Goal: Task Accomplishment & Management: Use online tool/utility

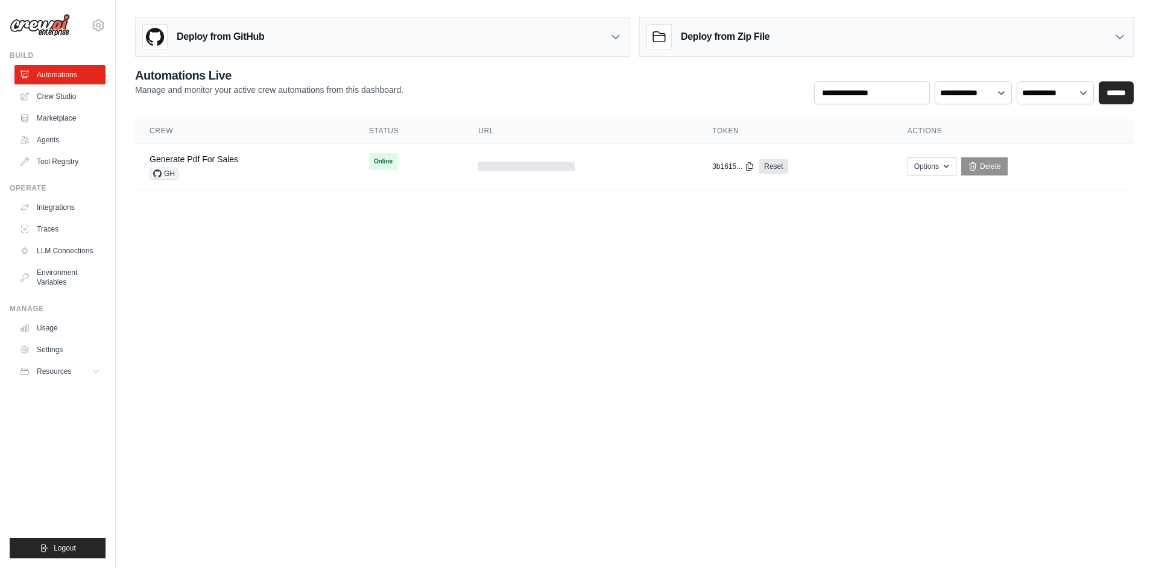
click at [543, 339] on body "jaemin.han@kt.com Settings Build Automations Crew Studio" at bounding box center [576, 284] width 1153 height 568
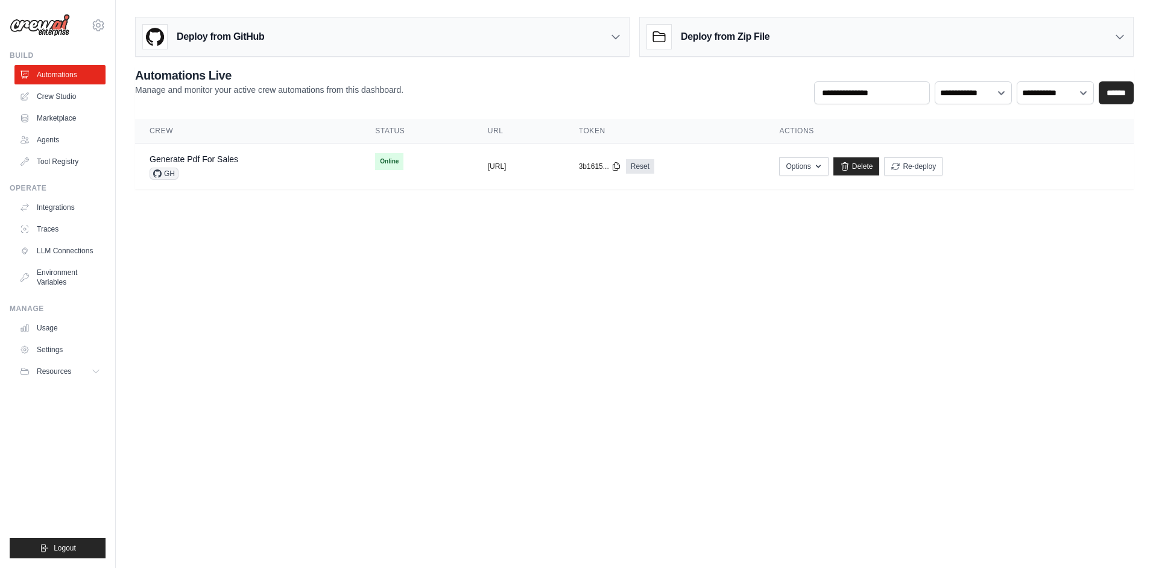
click at [59, 89] on link "Crew Studio" at bounding box center [59, 96] width 91 height 19
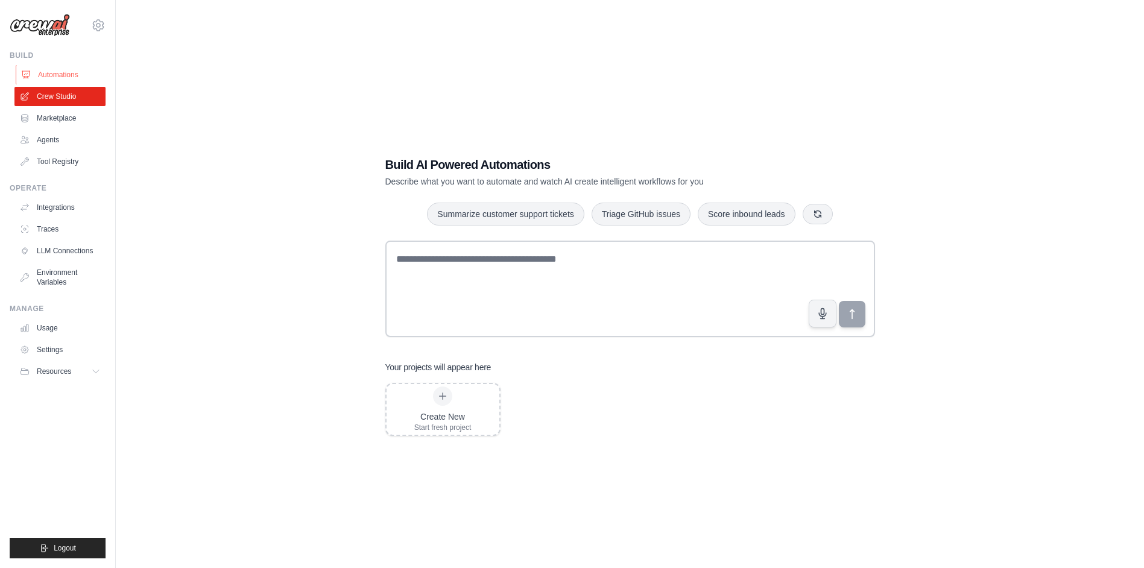
click at [61, 77] on link "Automations" at bounding box center [61, 74] width 91 height 19
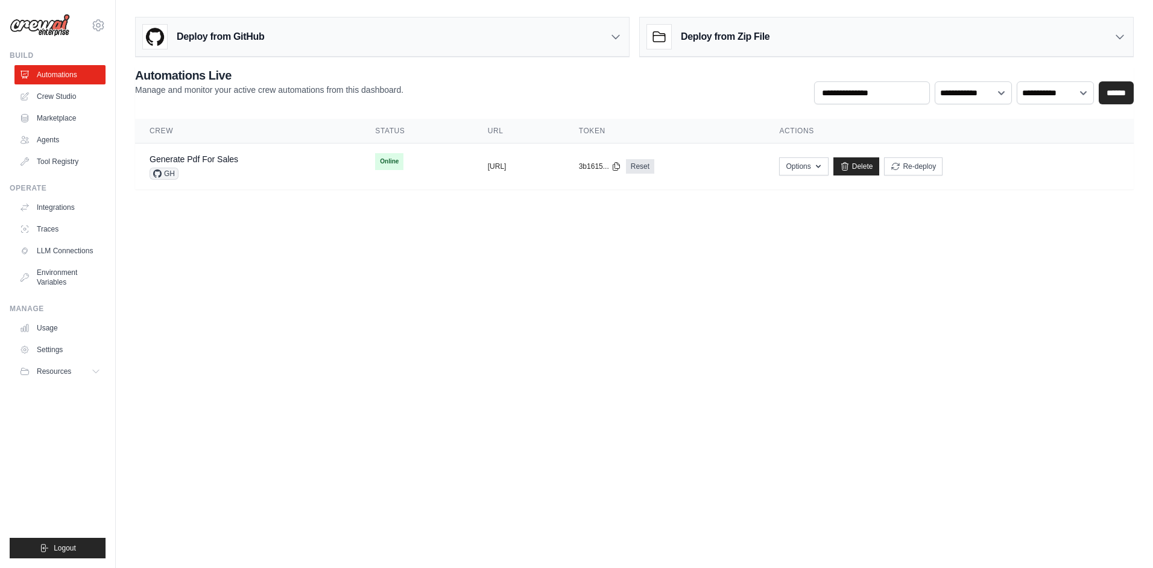
click at [61, 118] on link "Marketplace" at bounding box center [59, 118] width 91 height 19
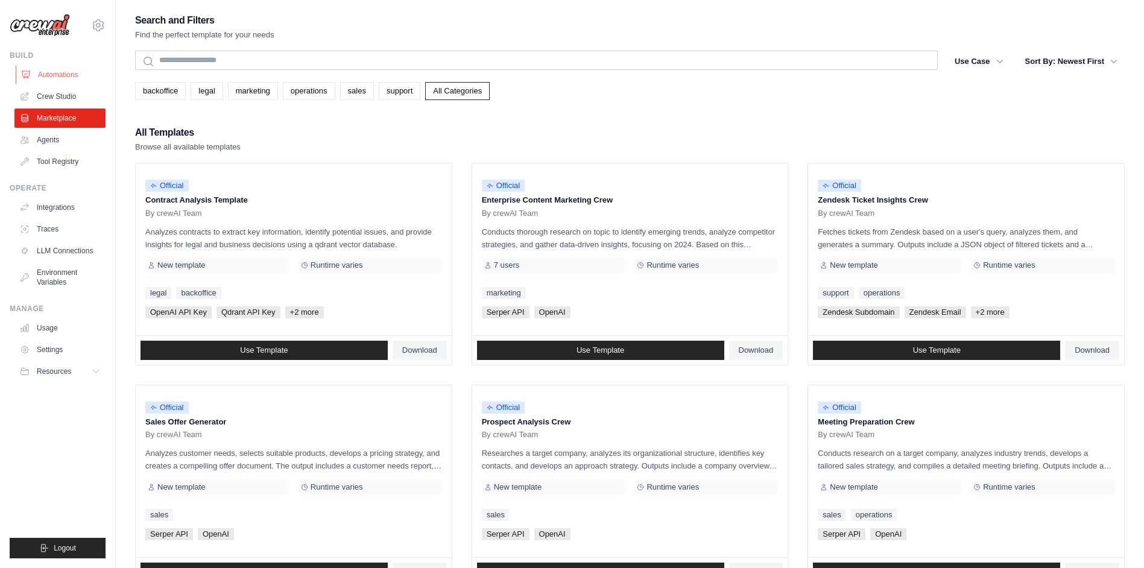
click at [61, 75] on link "Automations" at bounding box center [61, 74] width 91 height 19
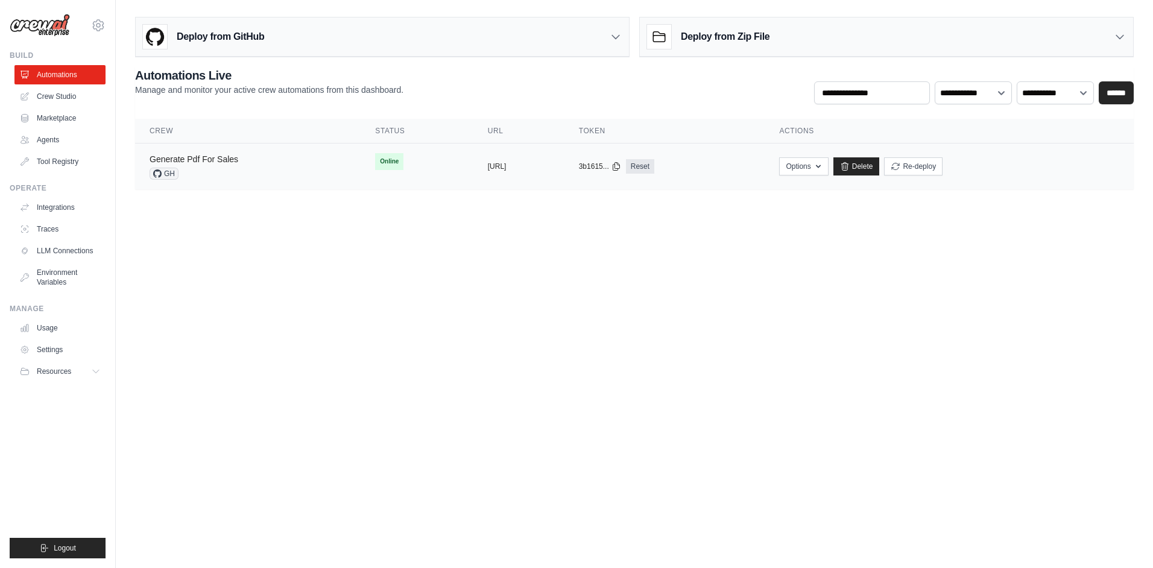
click at [190, 161] on link "Generate Pdf For Sales" at bounding box center [194, 159] width 89 height 10
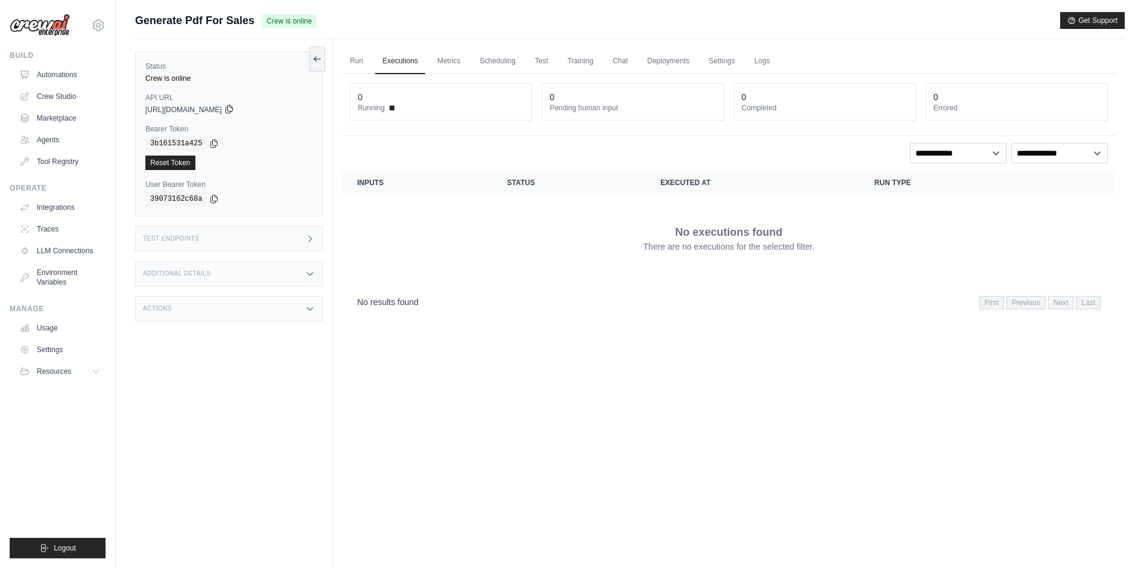
click at [234, 110] on icon at bounding box center [229, 109] width 10 height 10
click at [622, 283] on section "Crew executions with inputs, status, execution time, run type, and actions Inpu…" at bounding box center [728, 244] width 772 height 146
click at [303, 230] on div "Test Endpoints" at bounding box center [228, 238] width 187 height 25
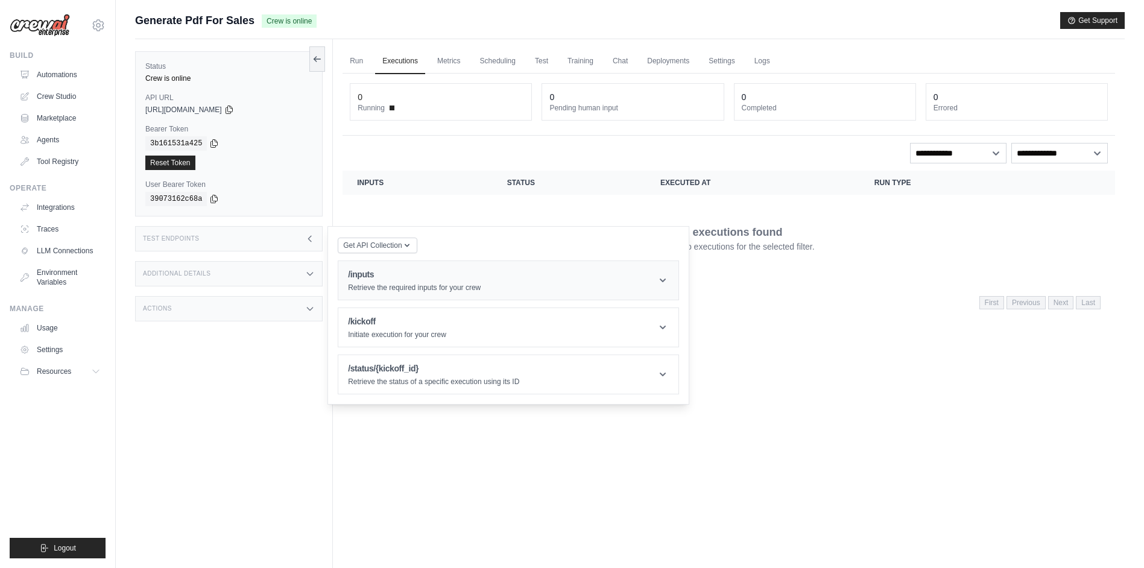
click at [380, 286] on p "Retrieve the required inputs for your crew" at bounding box center [414, 288] width 133 height 10
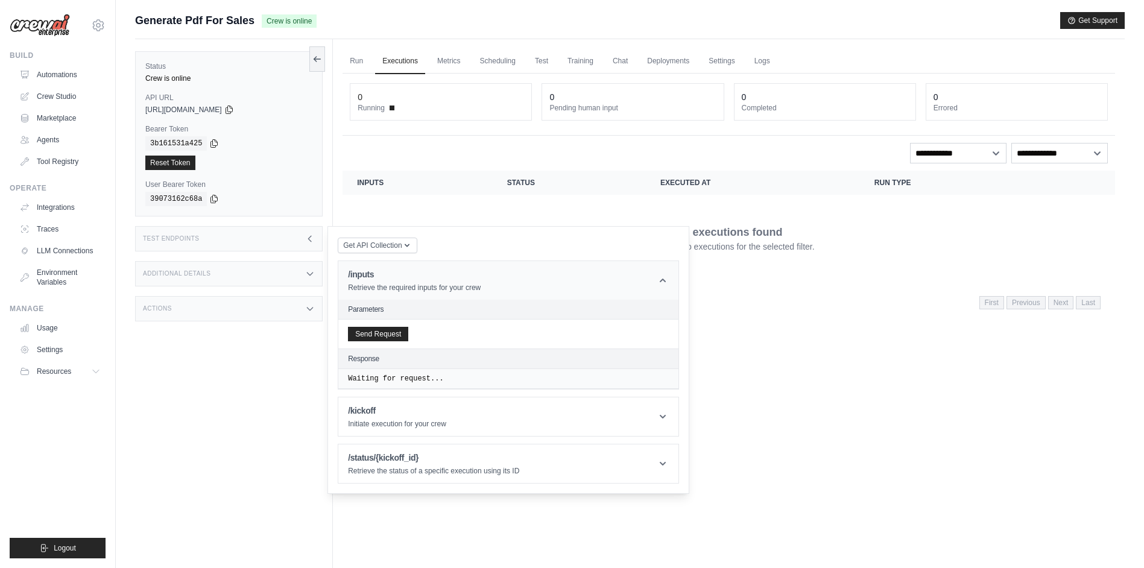
click at [380, 286] on p "Retrieve the required inputs for your crew" at bounding box center [414, 288] width 133 height 10
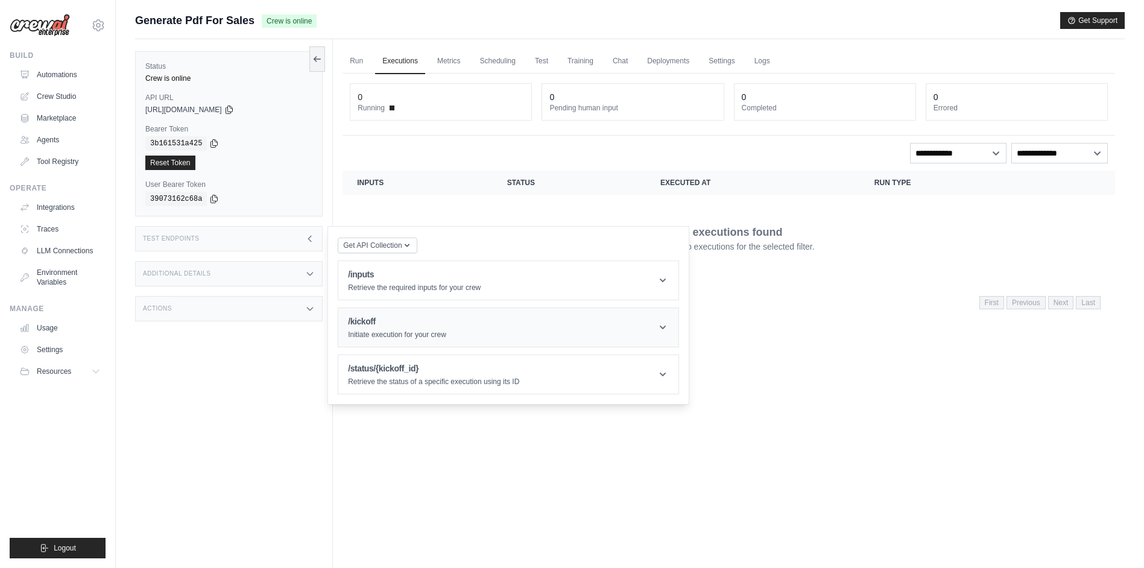
click at [395, 327] on h1 "/kickoff" at bounding box center [397, 321] width 98 height 12
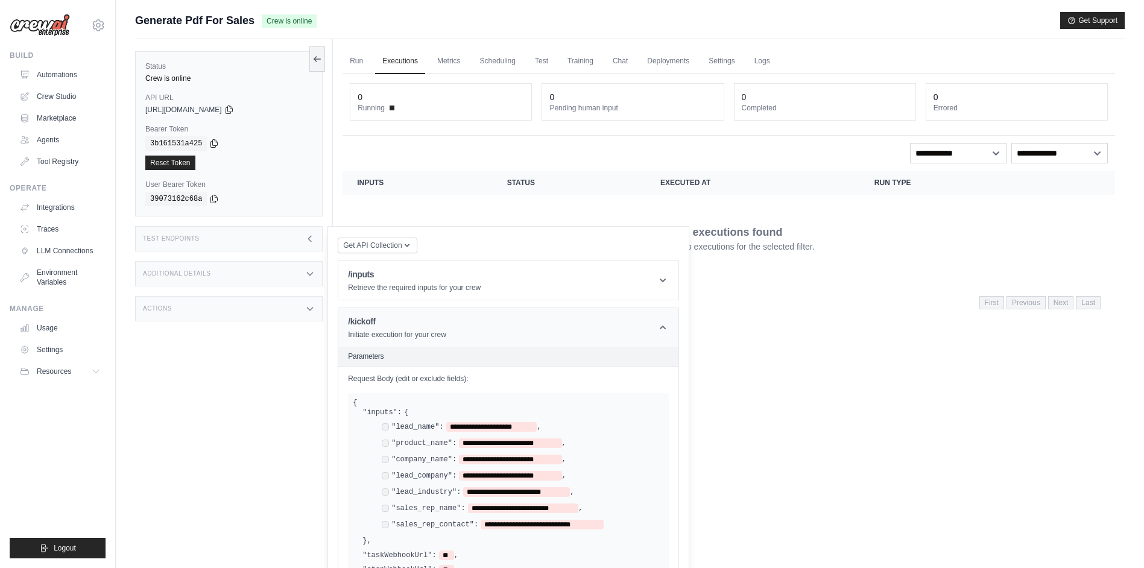
click at [395, 327] on h1 "/kickoff" at bounding box center [397, 321] width 98 height 12
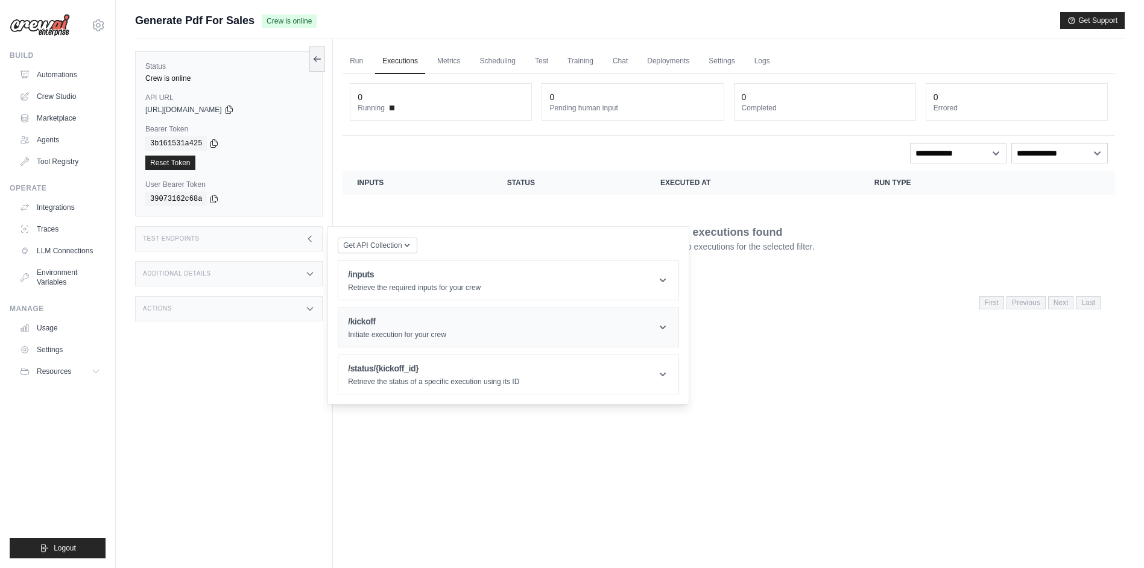
click at [420, 320] on h1 "/kickoff" at bounding box center [397, 321] width 98 height 12
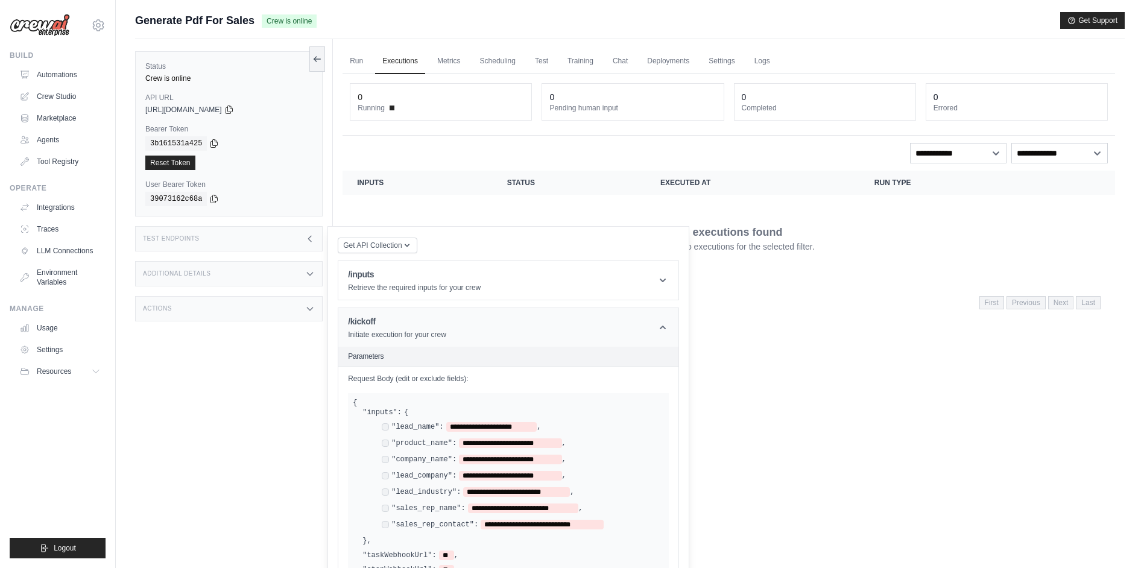
click at [420, 320] on h1 "/kickoff" at bounding box center [397, 321] width 98 height 12
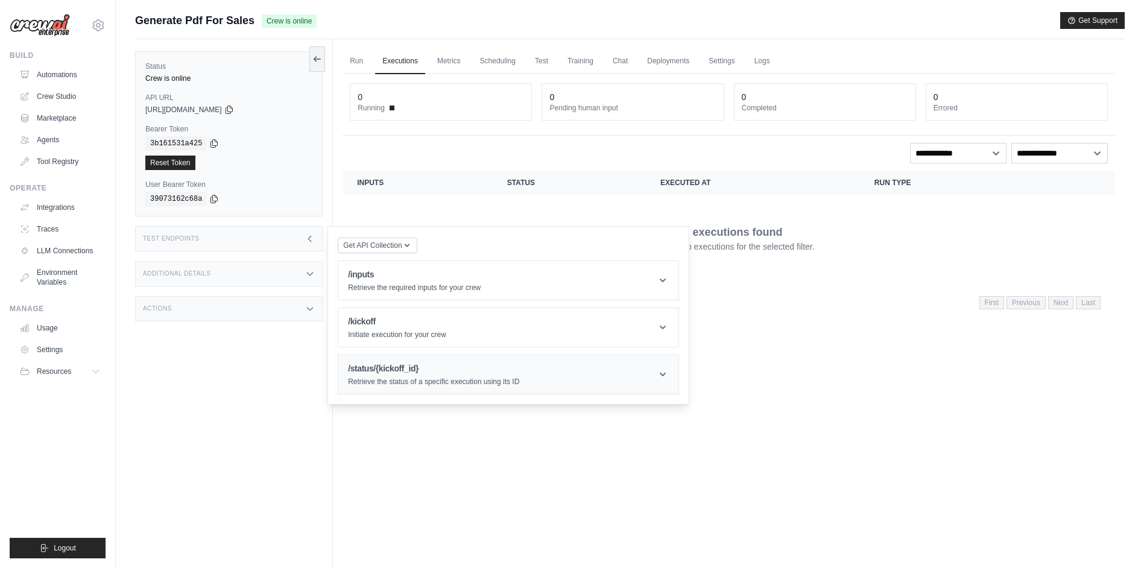
click at [420, 373] on h1 "/status/{kickoff_id}" at bounding box center [433, 368] width 171 height 12
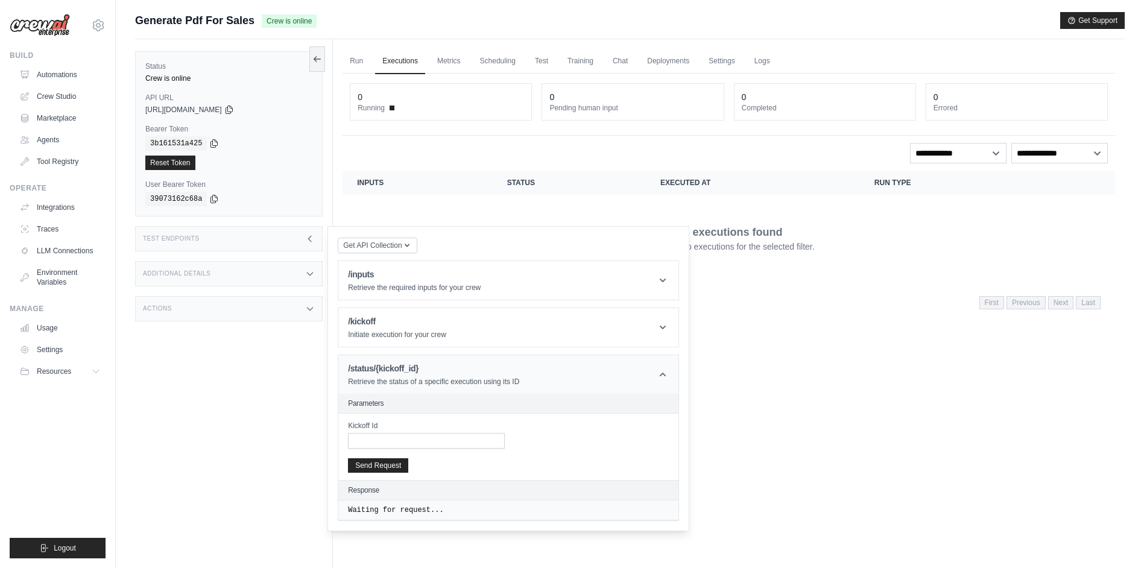
click at [420, 373] on h1 "/status/{kickoff_id}" at bounding box center [433, 368] width 171 height 12
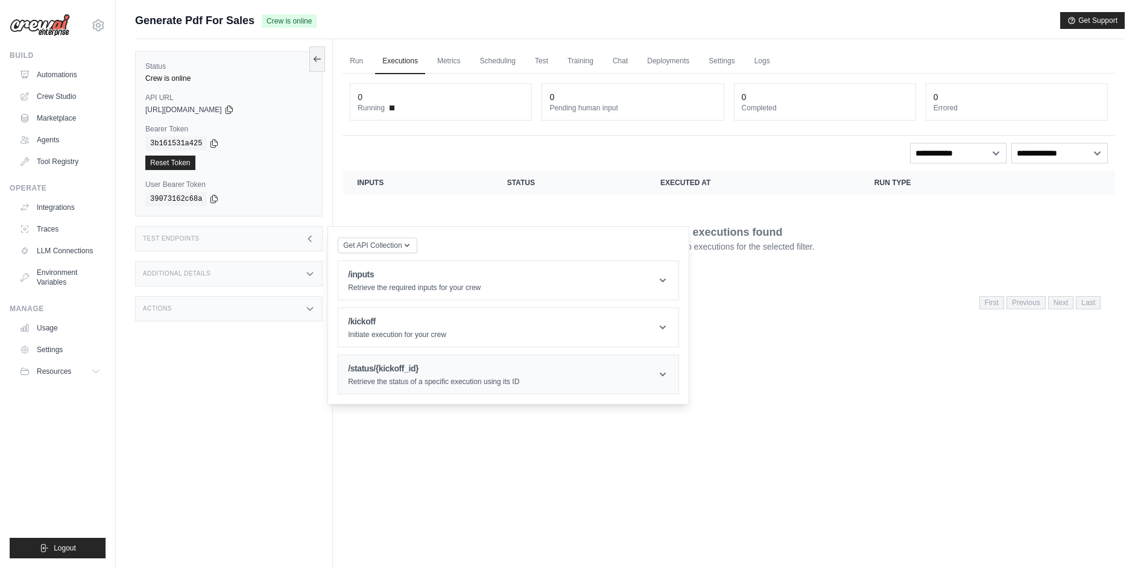
click at [420, 373] on h1 "/status/{kickoff_id}" at bounding box center [433, 368] width 171 height 12
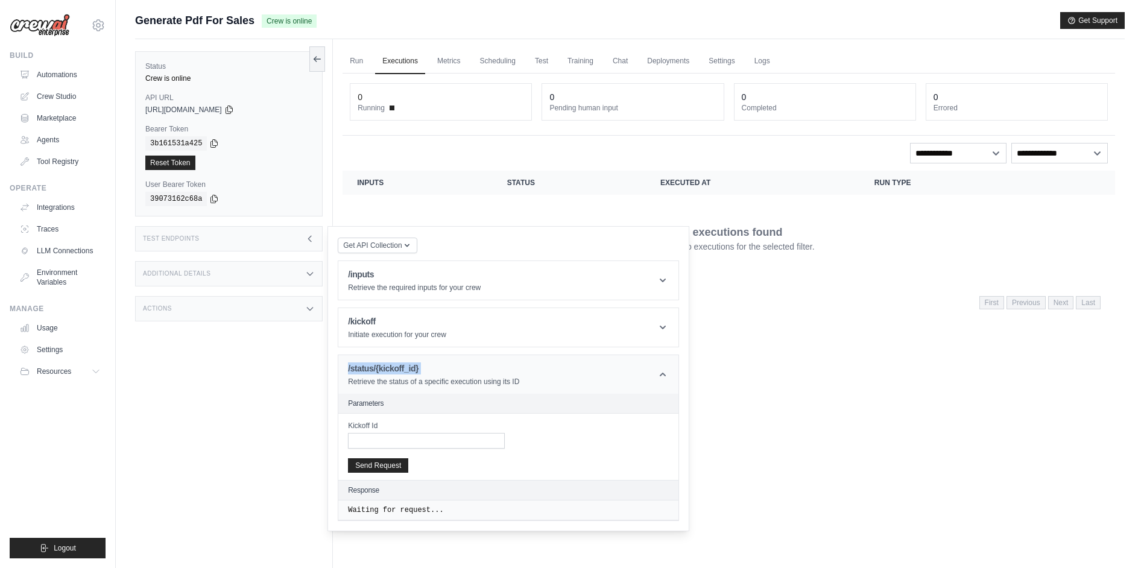
click at [420, 373] on h1 "/status/{kickoff_id}" at bounding box center [433, 368] width 171 height 12
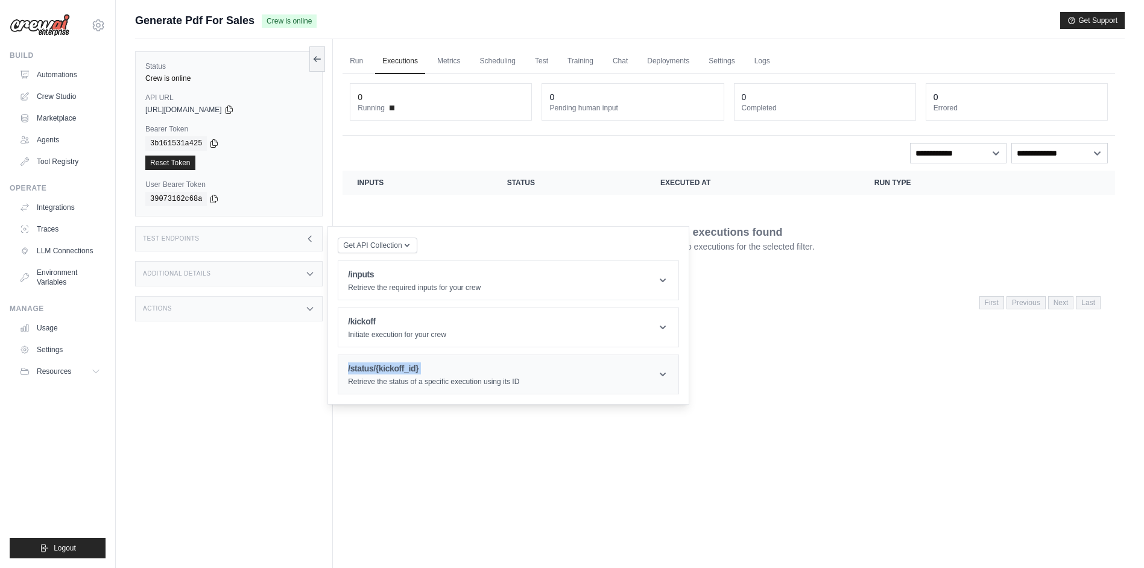
drag, startPoint x: 420, startPoint y: 373, endPoint x: 383, endPoint y: 373, distance: 36.8
click at [383, 373] on h1 "/status/{kickoff_id}" at bounding box center [433, 368] width 171 height 12
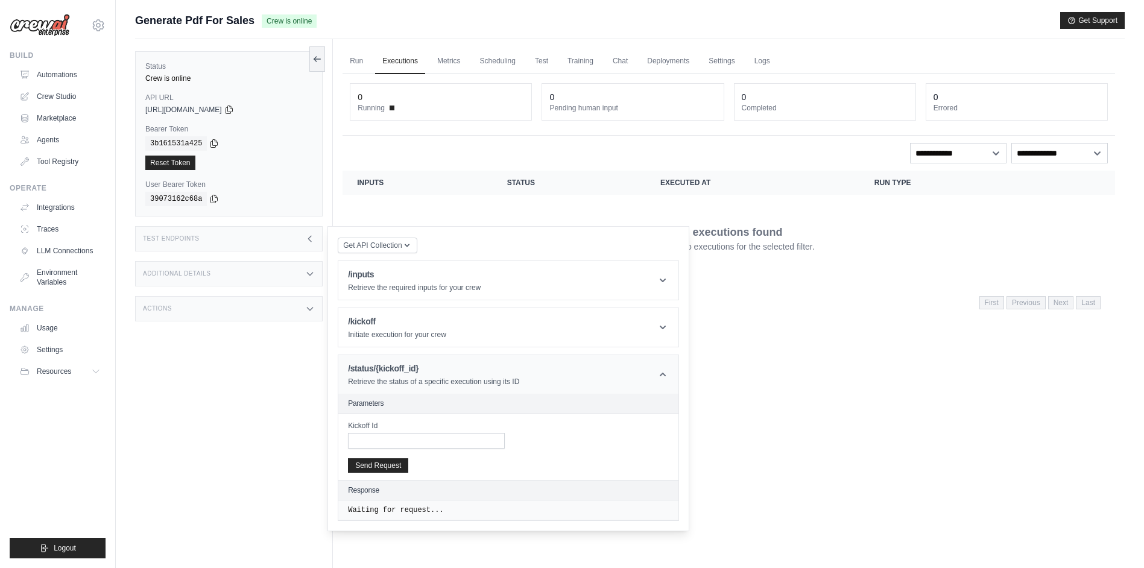
click at [389, 377] on p "Retrieve the status of a specific execution using its ID" at bounding box center [433, 382] width 171 height 10
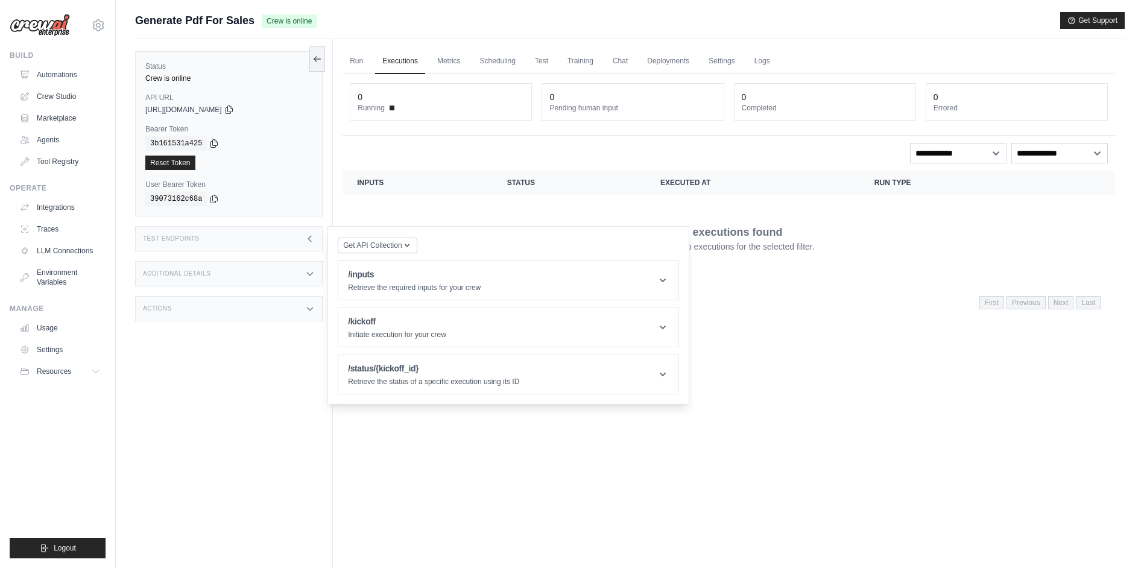
click at [304, 276] on div "Additional Details" at bounding box center [228, 273] width 187 height 25
click at [310, 376] on icon at bounding box center [310, 380] width 10 height 10
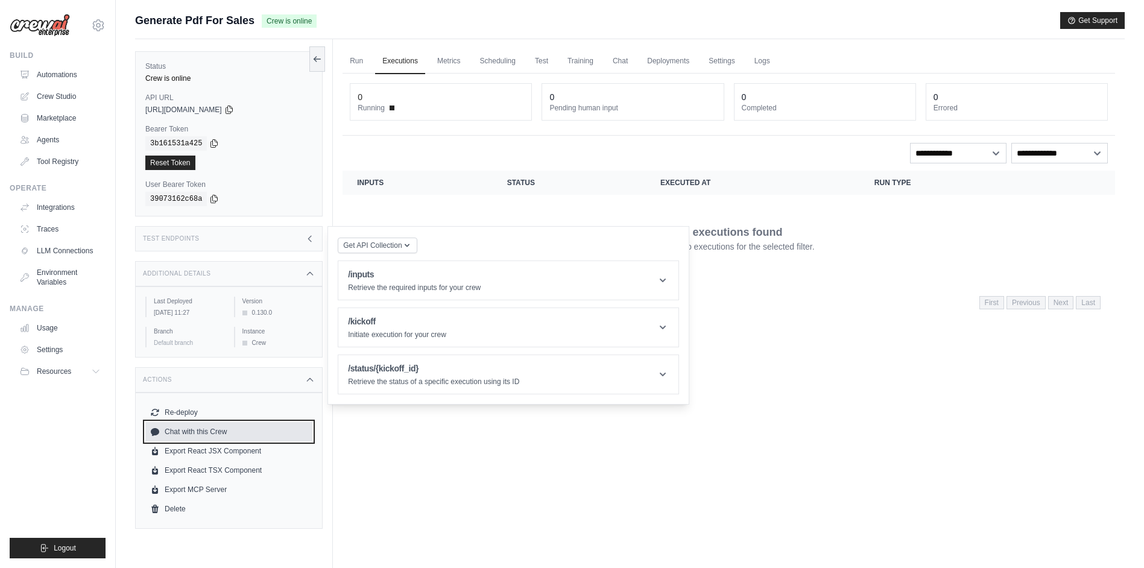
click at [184, 435] on link "Chat with this Crew" at bounding box center [228, 431] width 167 height 19
click at [439, 153] on div "**********" at bounding box center [729, 153] width 758 height 20
click at [313, 243] on icon at bounding box center [310, 239] width 10 height 10
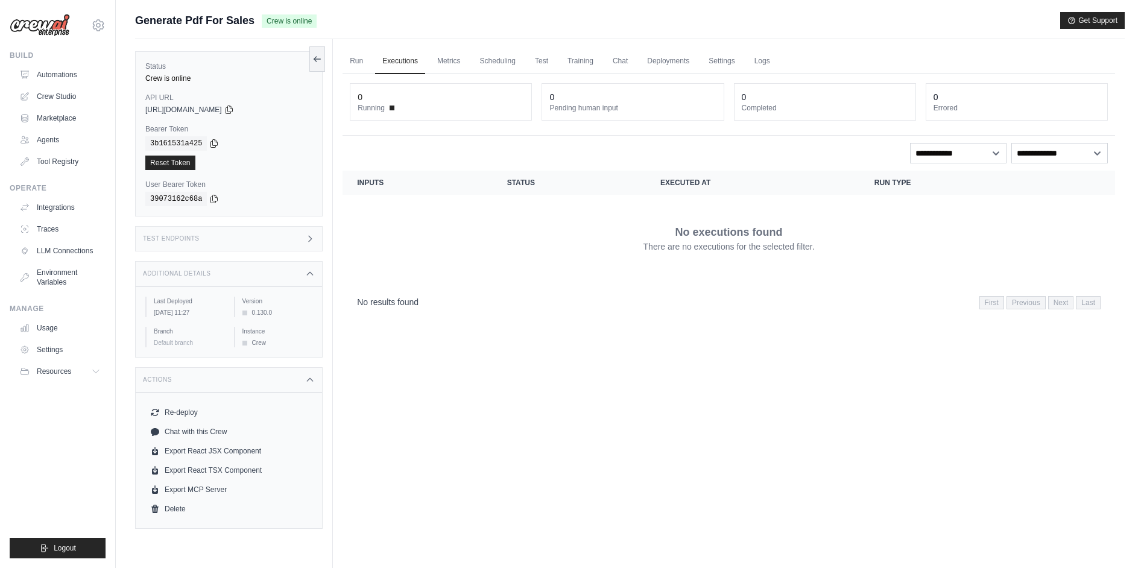
click at [313, 243] on icon at bounding box center [310, 239] width 10 height 10
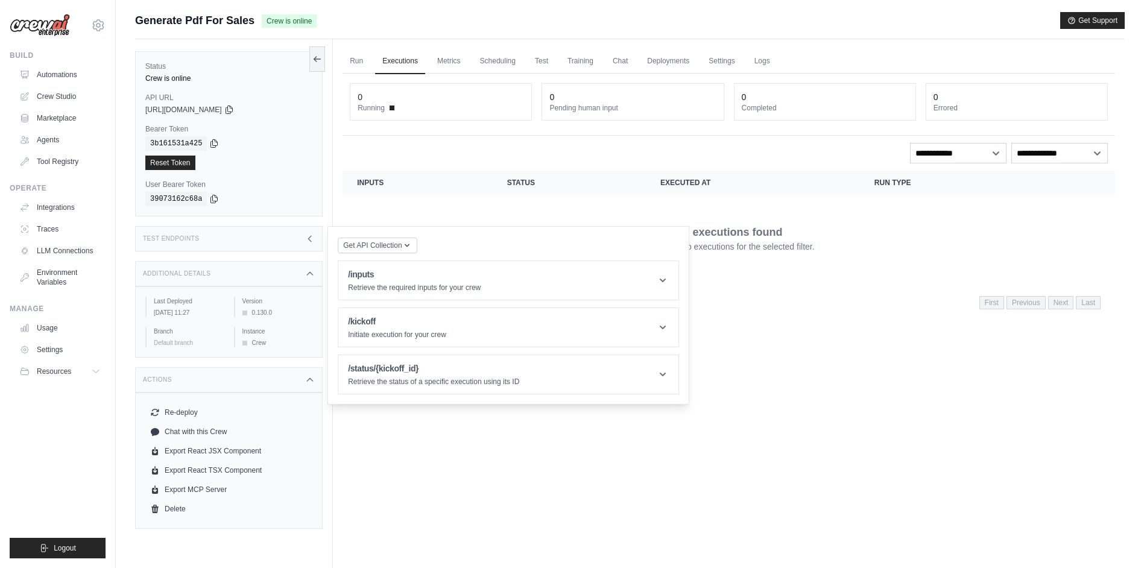
click at [313, 243] on icon at bounding box center [310, 239] width 10 height 10
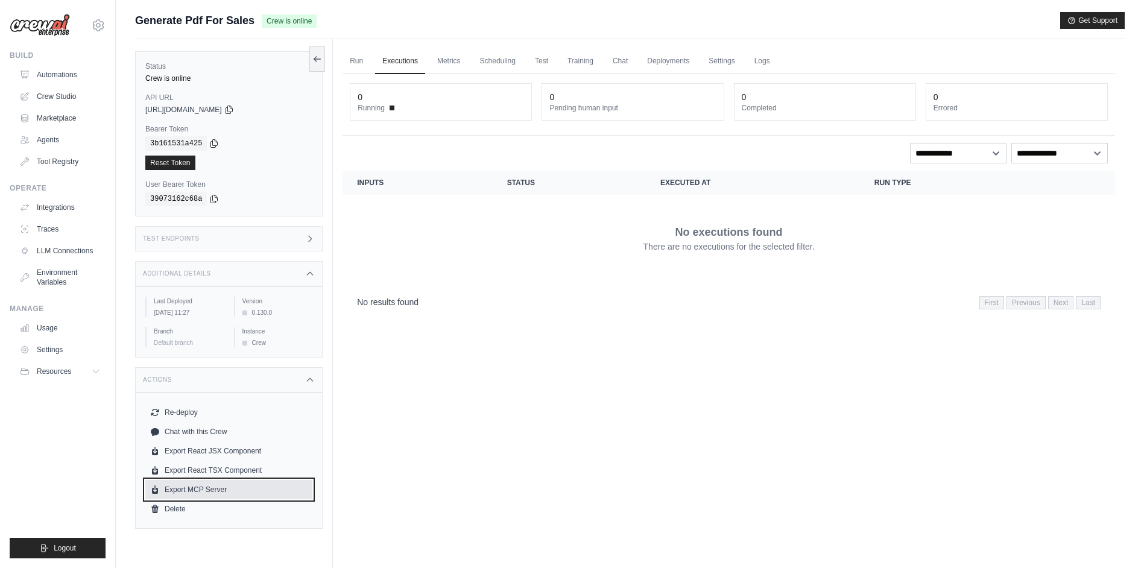
click at [196, 495] on link "Export MCP Server" at bounding box center [228, 489] width 167 height 19
click at [617, 314] on div "No results found First Previous Next Last" at bounding box center [728, 301] width 772 height 31
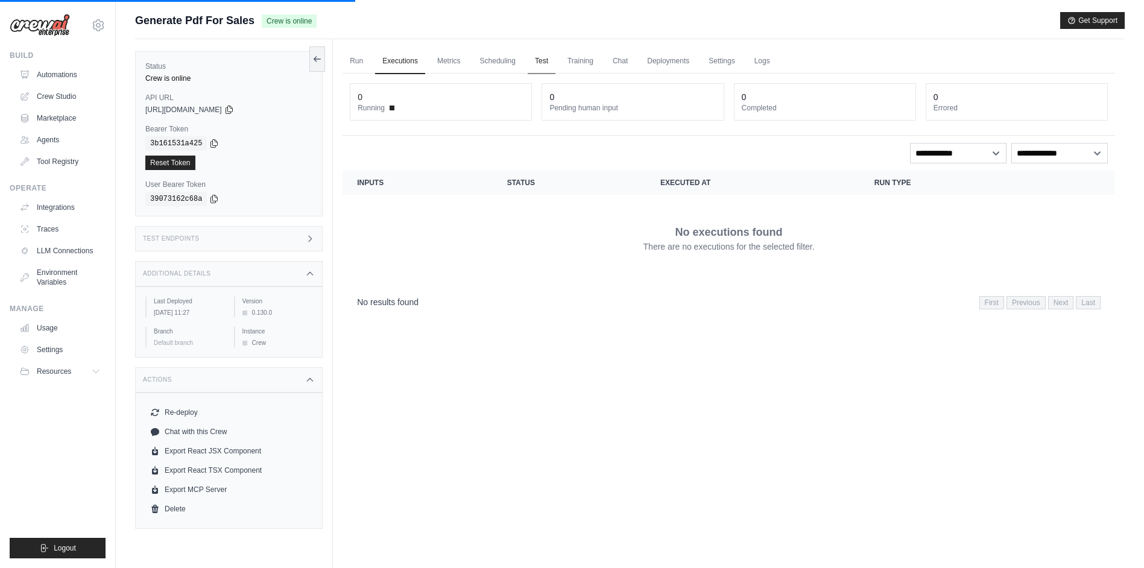
click at [555, 66] on link "Test" at bounding box center [542, 61] width 28 height 25
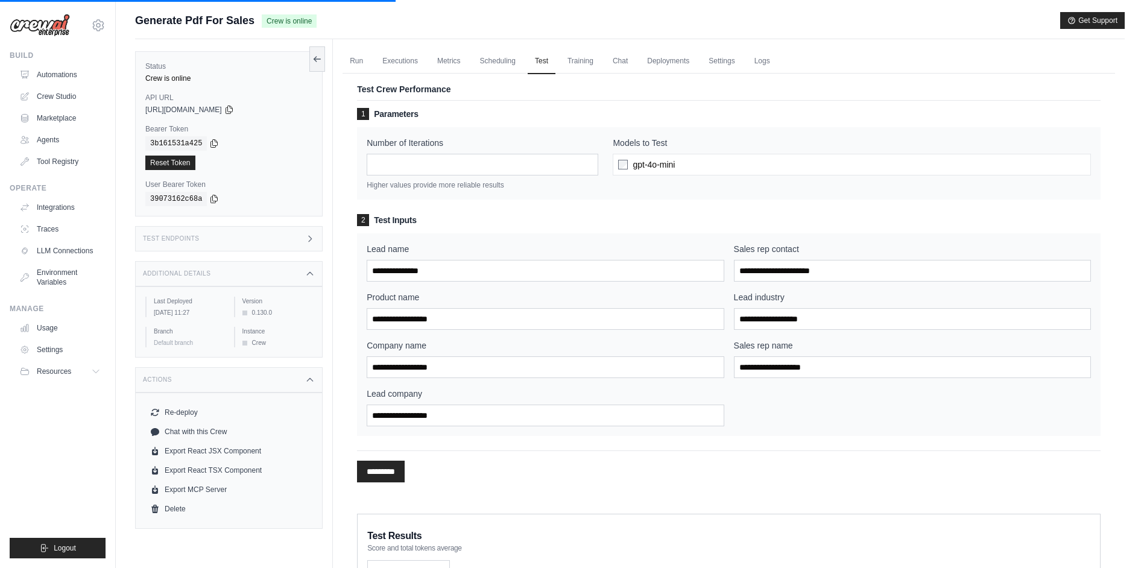
click at [668, 164] on span "gpt-4o-mini" at bounding box center [653, 165] width 42 height 12
click at [629, 183] on div "Models to Test gpt-4o-mini" at bounding box center [852, 163] width 478 height 53
click at [554, 218] on h3 "2 Test Inputs" at bounding box center [728, 220] width 743 height 12
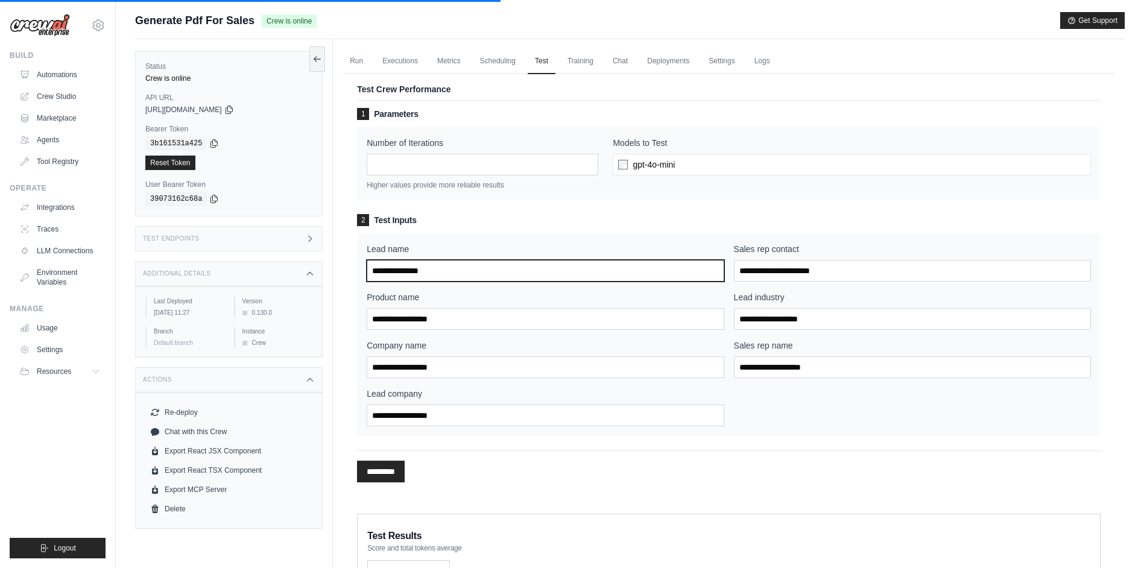
click at [529, 270] on input "Lead name" at bounding box center [545, 271] width 357 height 22
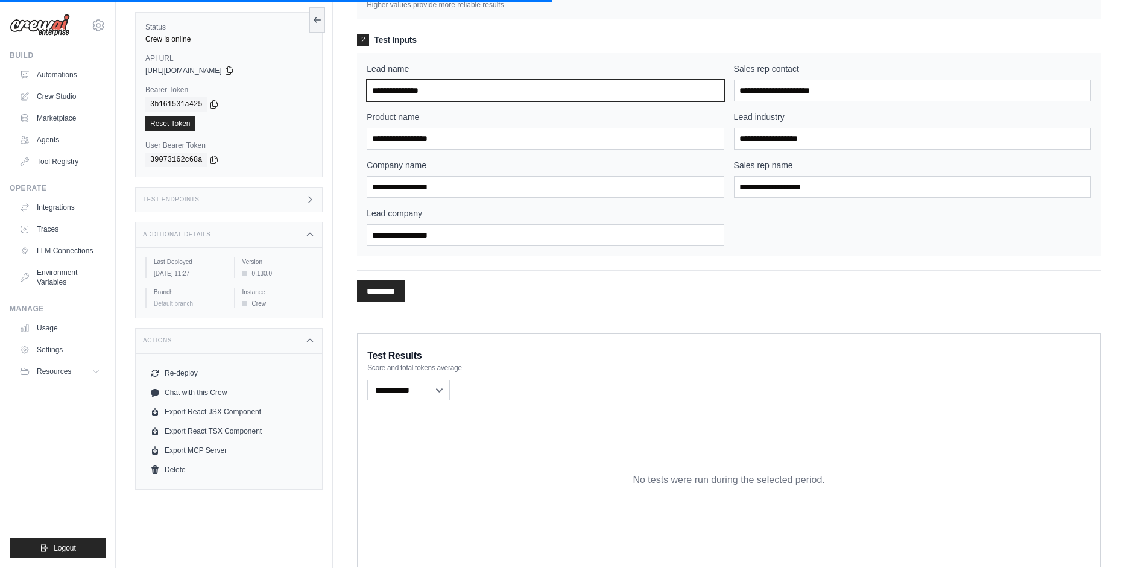
scroll to position [181, 0]
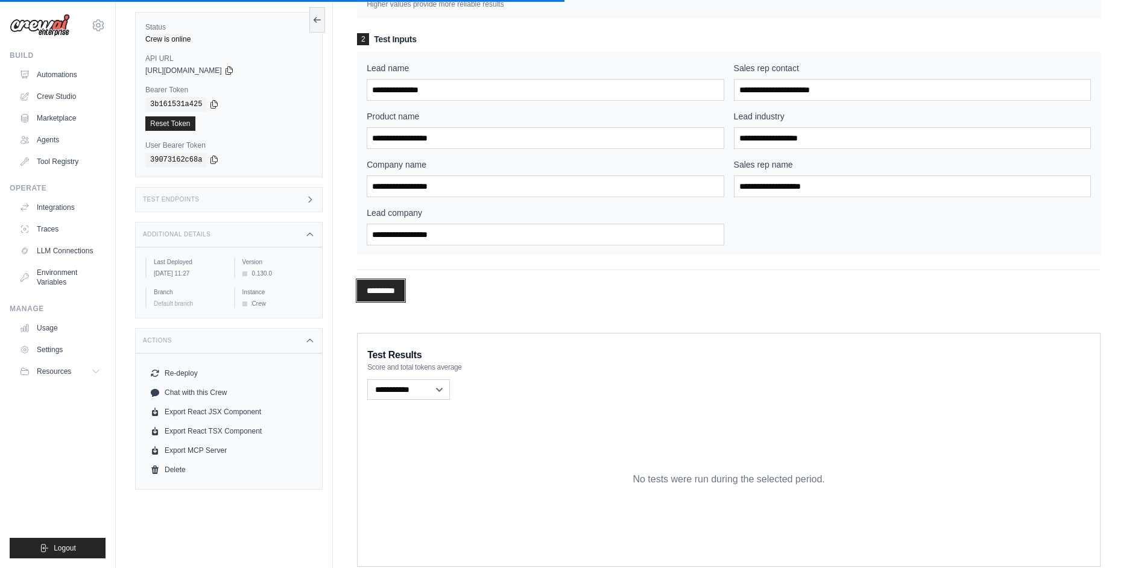
click at [401, 291] on input "*********" at bounding box center [381, 291] width 48 height 22
click at [488, 286] on div "********* Processing..." at bounding box center [728, 285] width 743 height 32
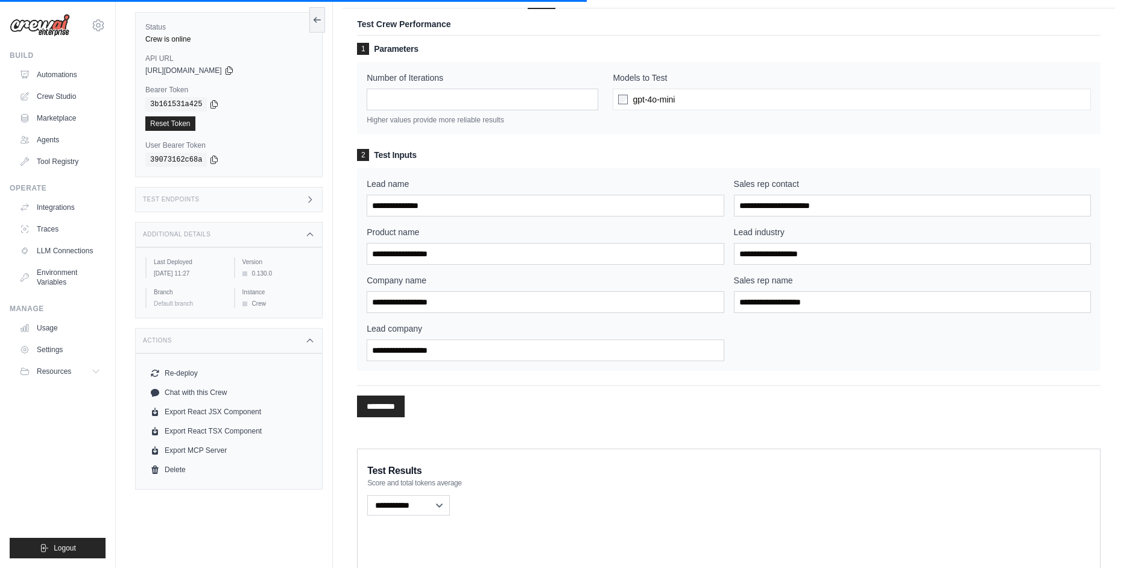
scroll to position [60, 0]
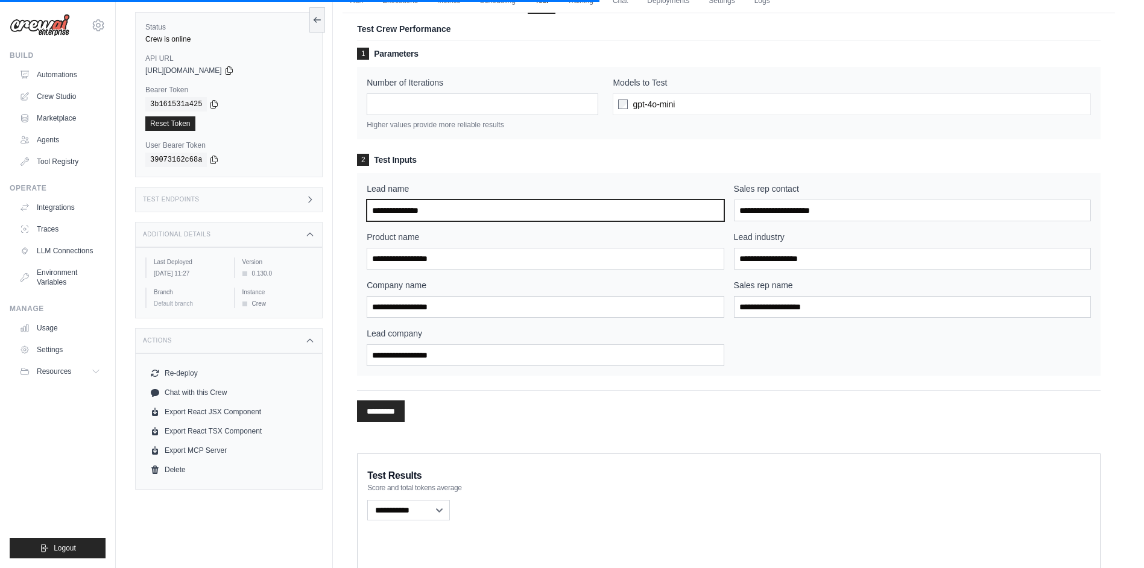
click at [530, 215] on input "Lead name" at bounding box center [545, 211] width 357 height 22
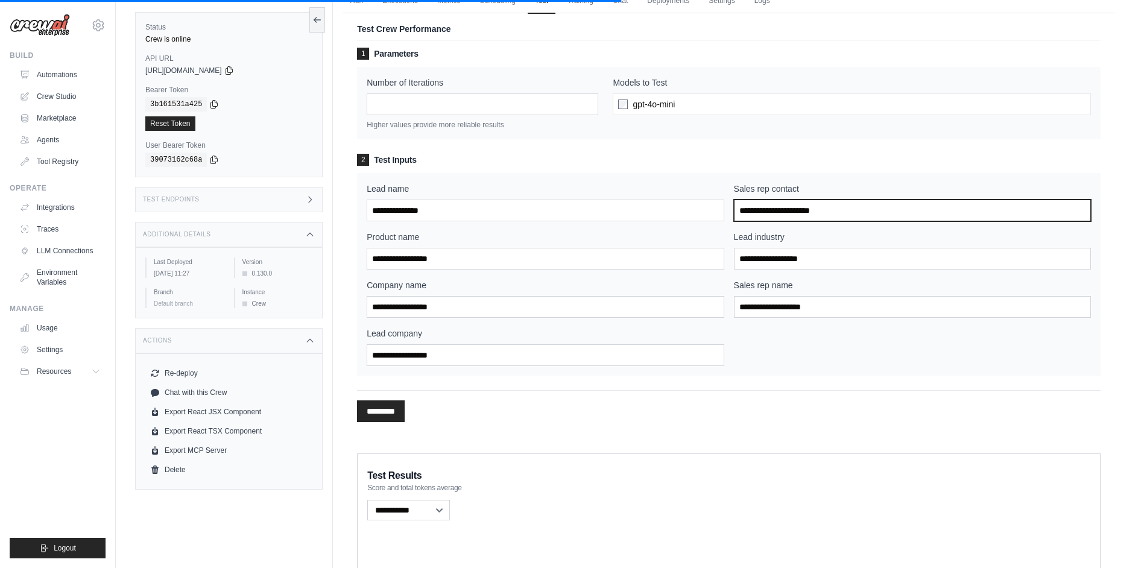
click at [818, 215] on input "Sales rep contact" at bounding box center [912, 211] width 357 height 22
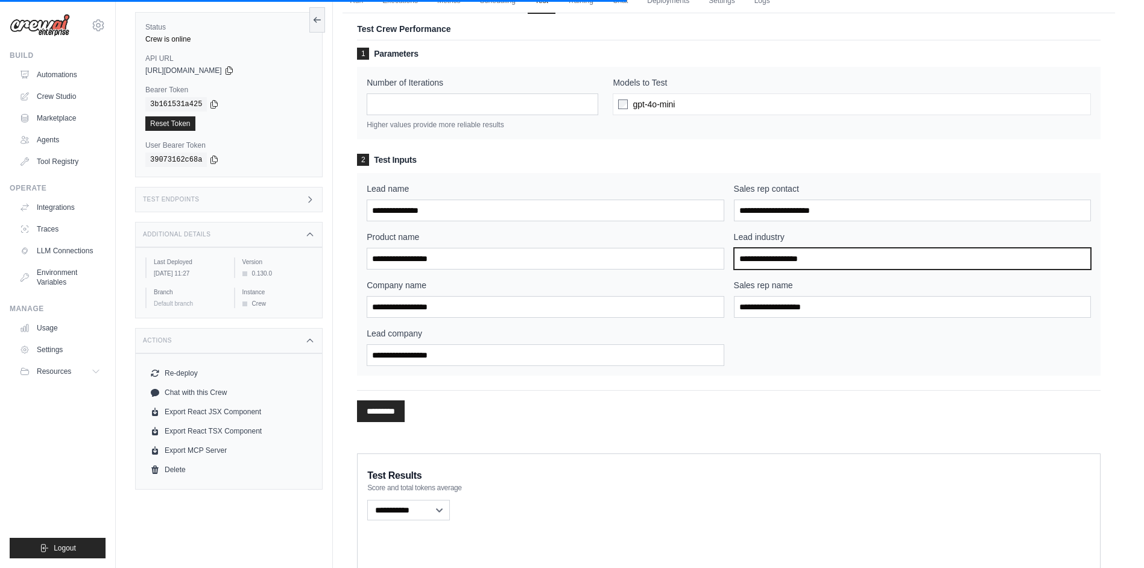
click at [794, 260] on input "Lead industry" at bounding box center [912, 259] width 357 height 22
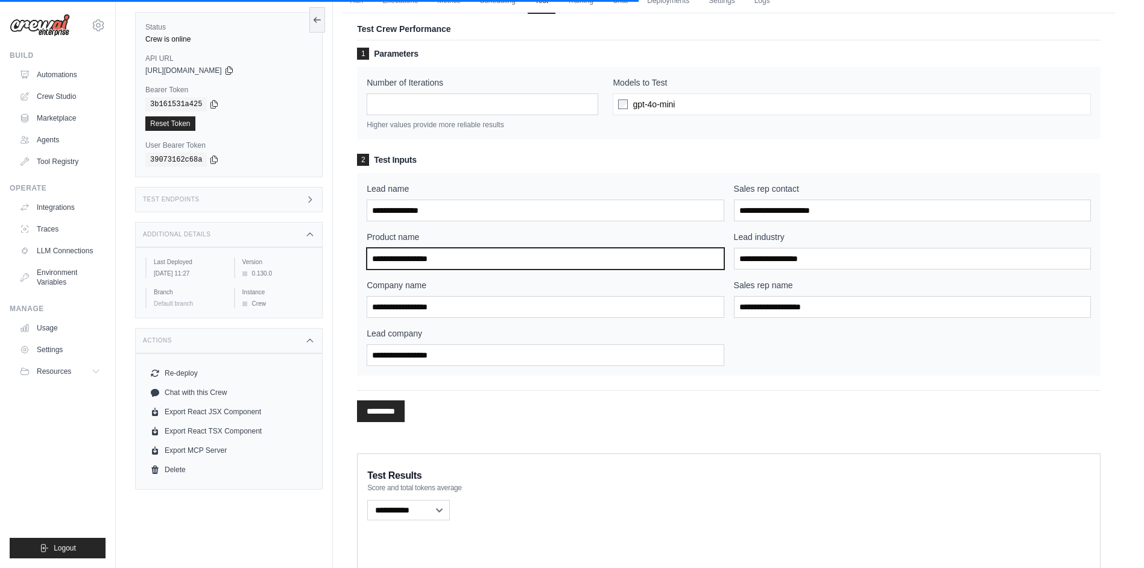
click at [691, 268] on input "Product name" at bounding box center [545, 259] width 357 height 22
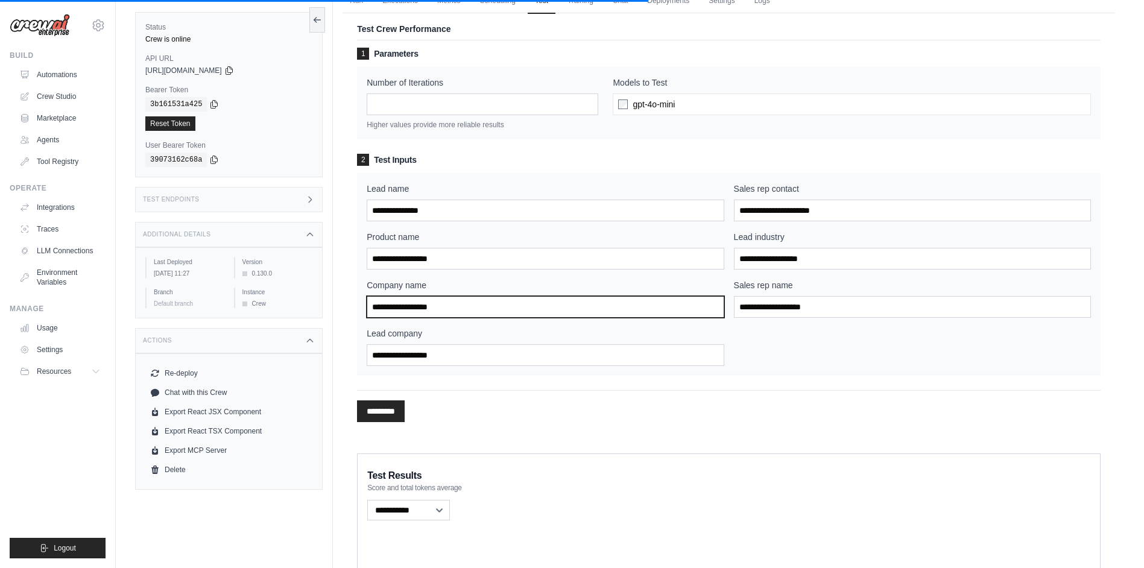
click at [681, 304] on input "Company name" at bounding box center [545, 307] width 357 height 22
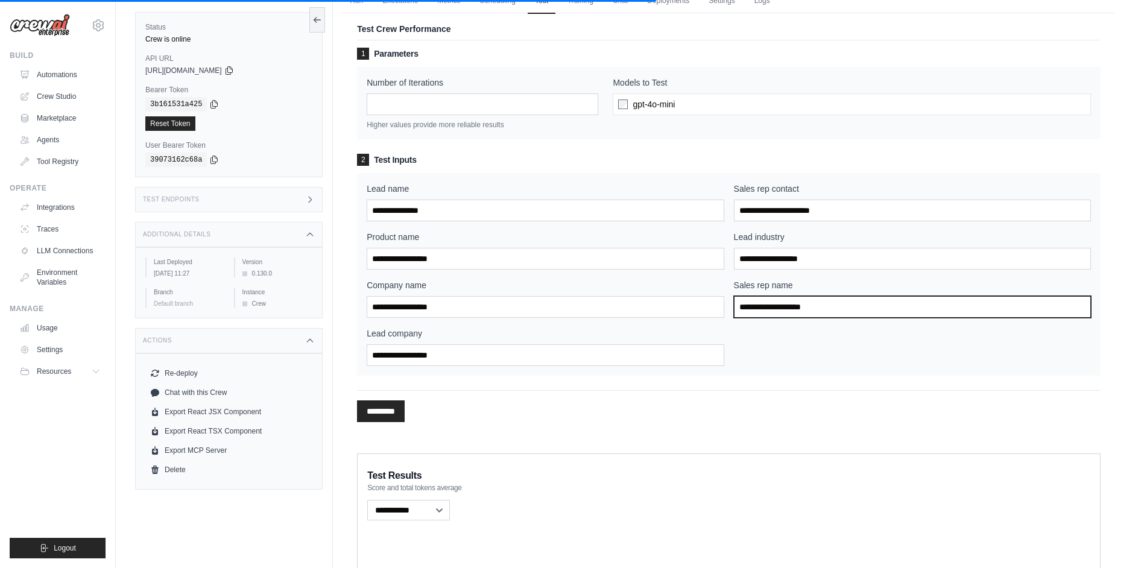
click at [742, 302] on input "Sales rep name" at bounding box center [912, 307] width 357 height 22
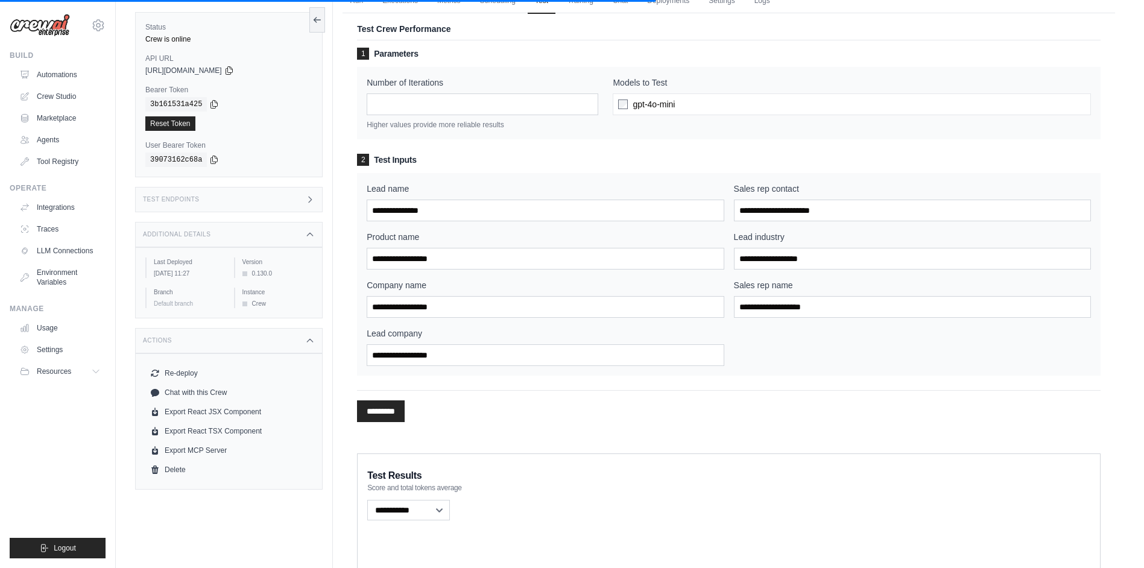
click at [734, 330] on div "Lead name Sales rep contact Product name Lead industry Company name Sales rep n…" at bounding box center [729, 274] width 724 height 183
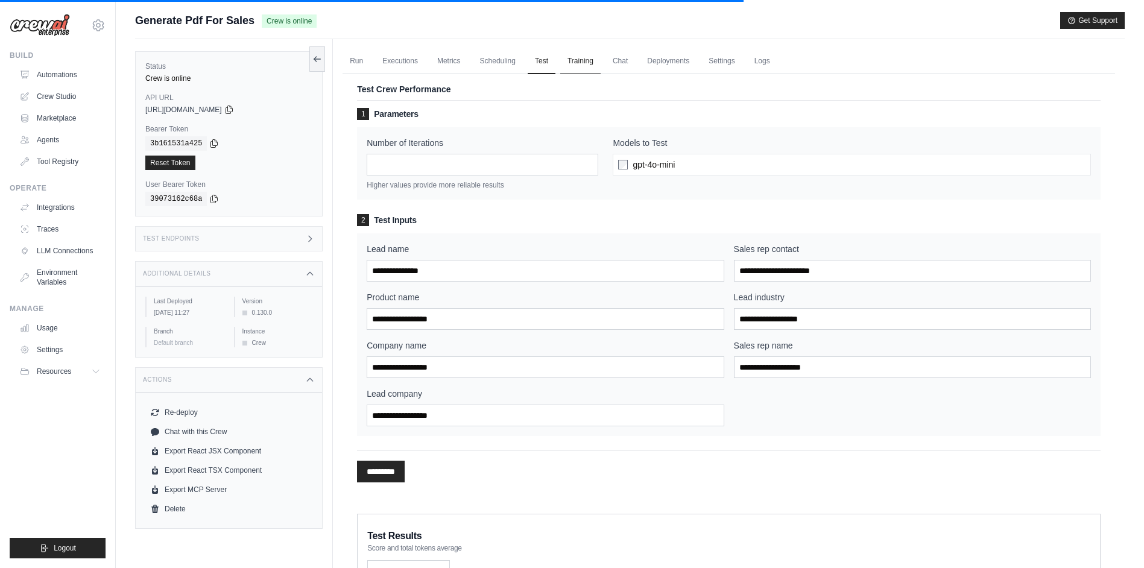
click at [580, 58] on link "Training" at bounding box center [580, 61] width 40 height 25
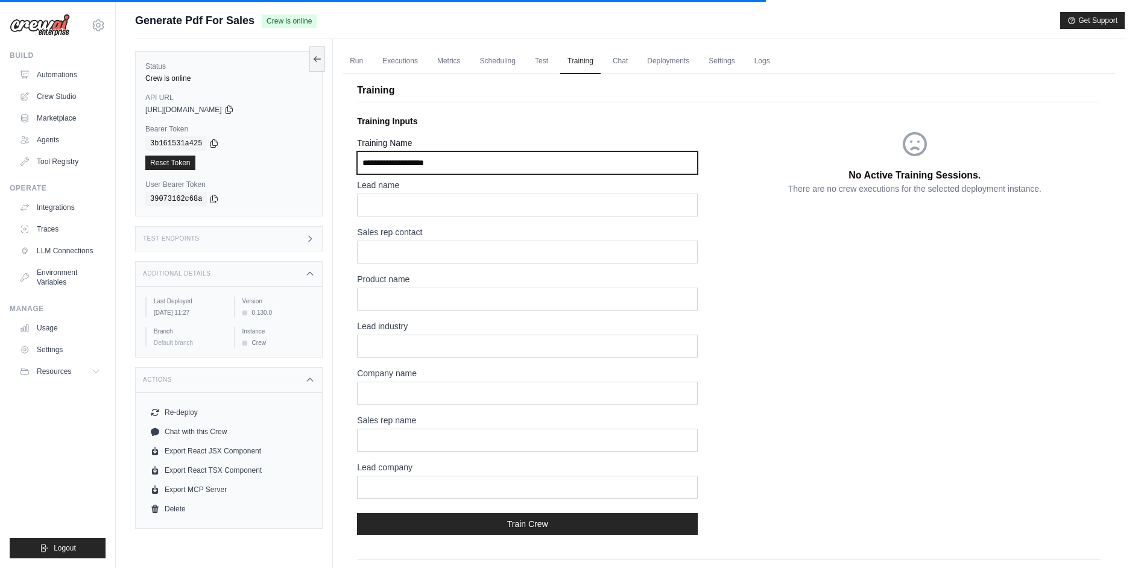
click at [576, 164] on input "Training Name" at bounding box center [527, 162] width 341 height 23
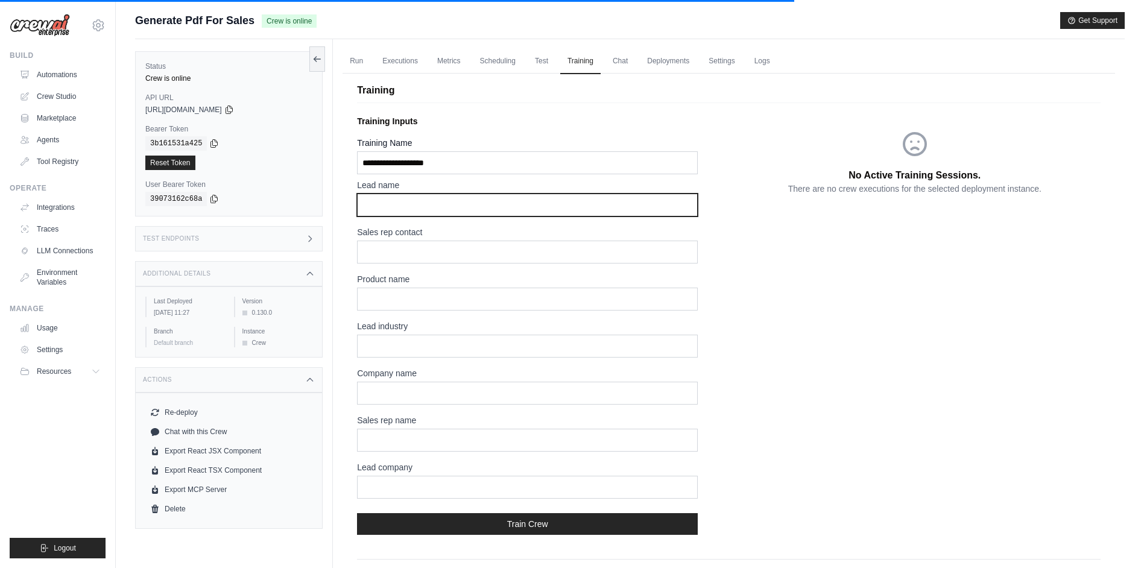
click at [588, 212] on input "text" at bounding box center [527, 205] width 341 height 23
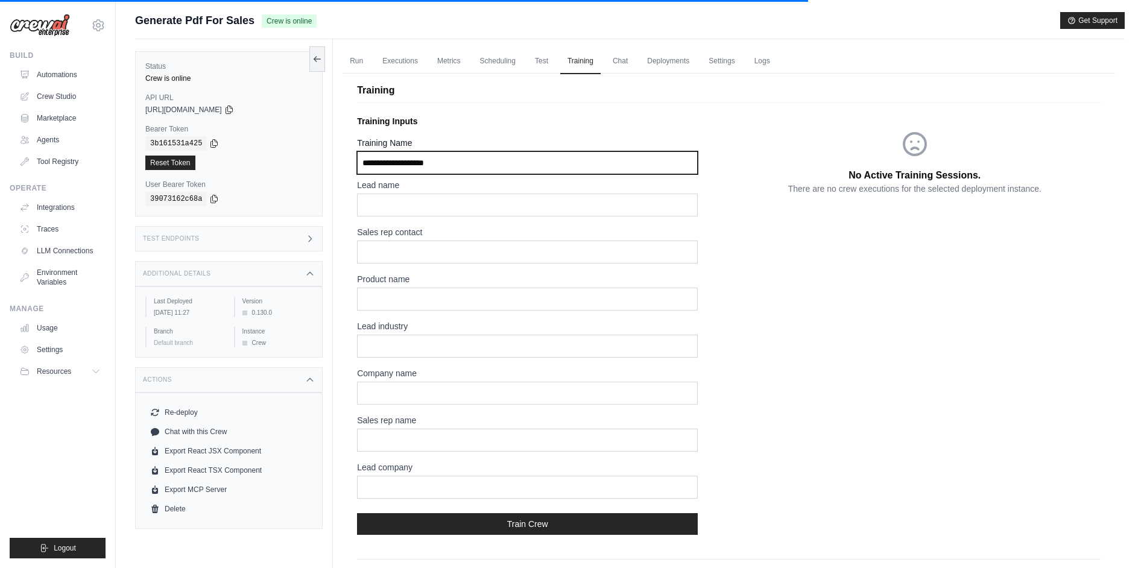
click at [594, 154] on input "Training Name" at bounding box center [527, 162] width 341 height 23
click at [603, 136] on div "Training Inputs Training Name Lead name Sales rep contact Product name Lead ind…" at bounding box center [542, 327] width 371 height 434
click at [620, 53] on link "Chat" at bounding box center [620, 61] width 30 height 25
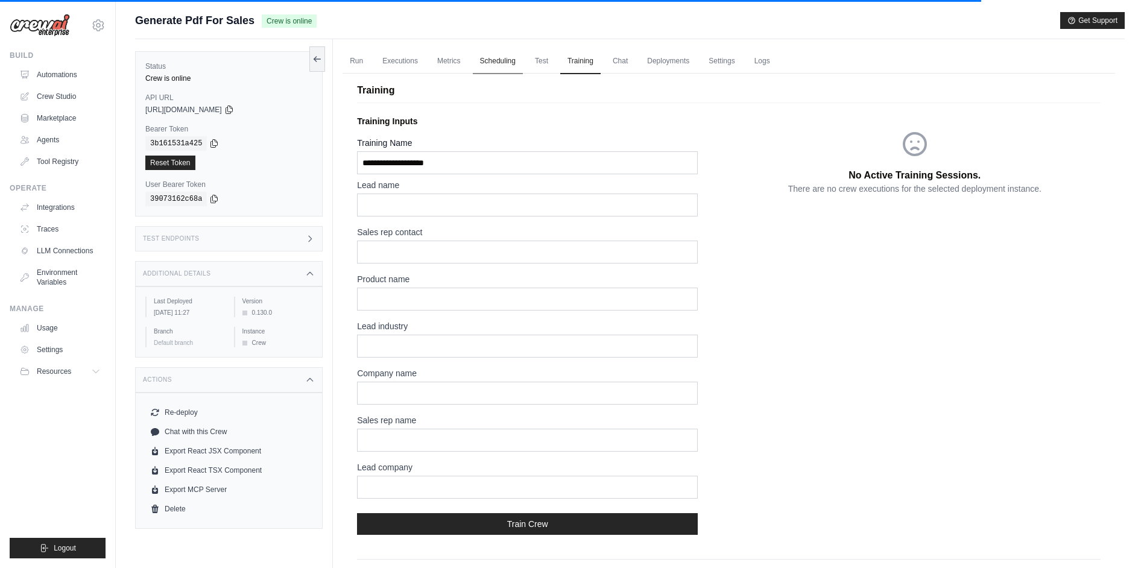
click at [505, 60] on link "Scheduling" at bounding box center [498, 61] width 50 height 25
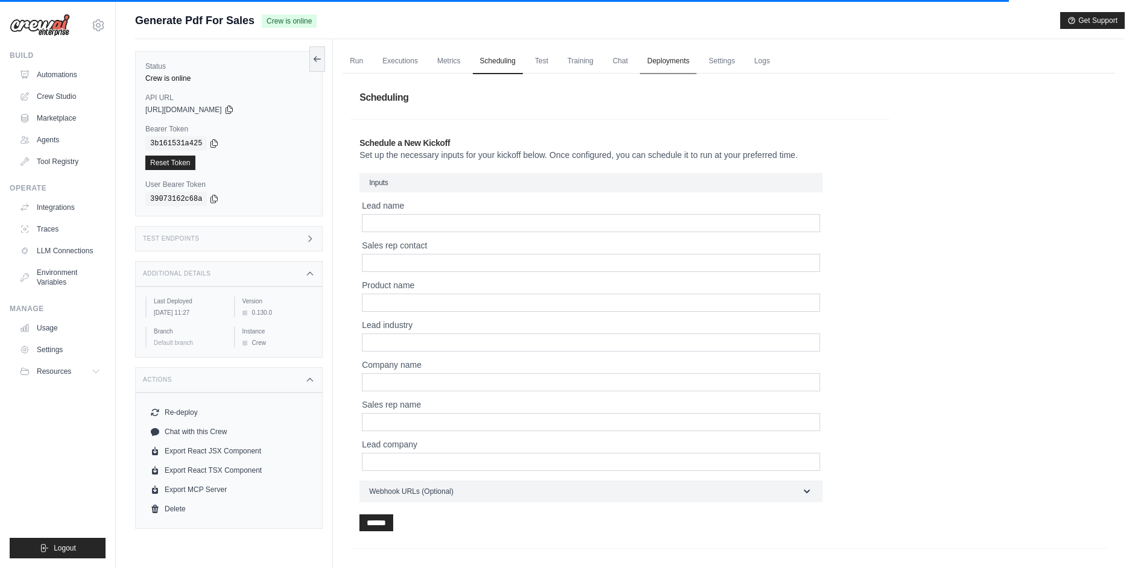
click at [696, 61] on link "Deployments" at bounding box center [668, 61] width 57 height 25
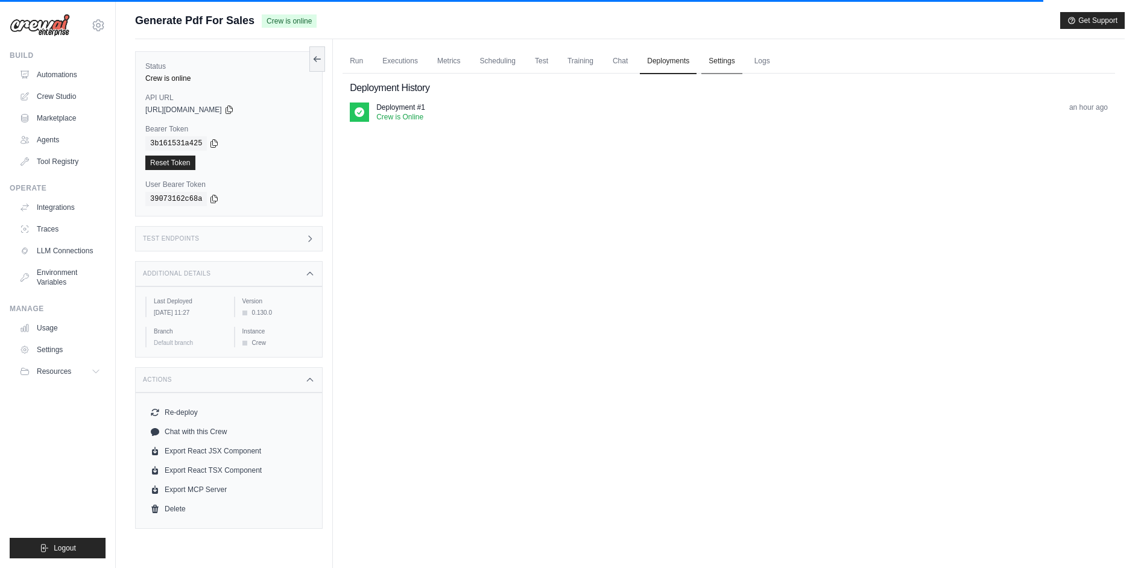
click at [728, 60] on link "Settings" at bounding box center [721, 61] width 40 height 25
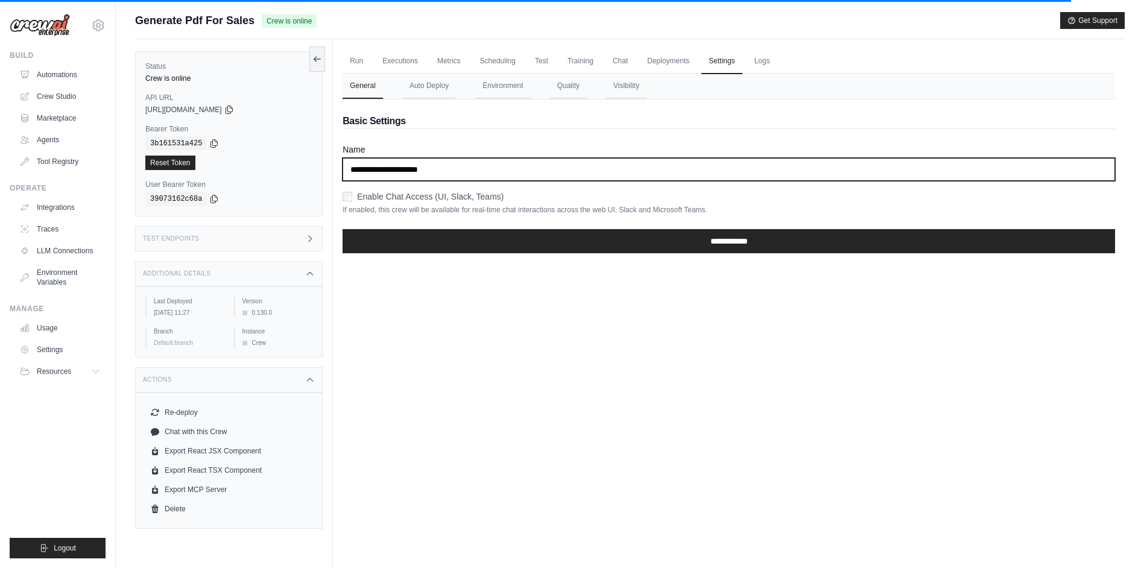
click at [622, 172] on input "**********" at bounding box center [728, 169] width 772 height 23
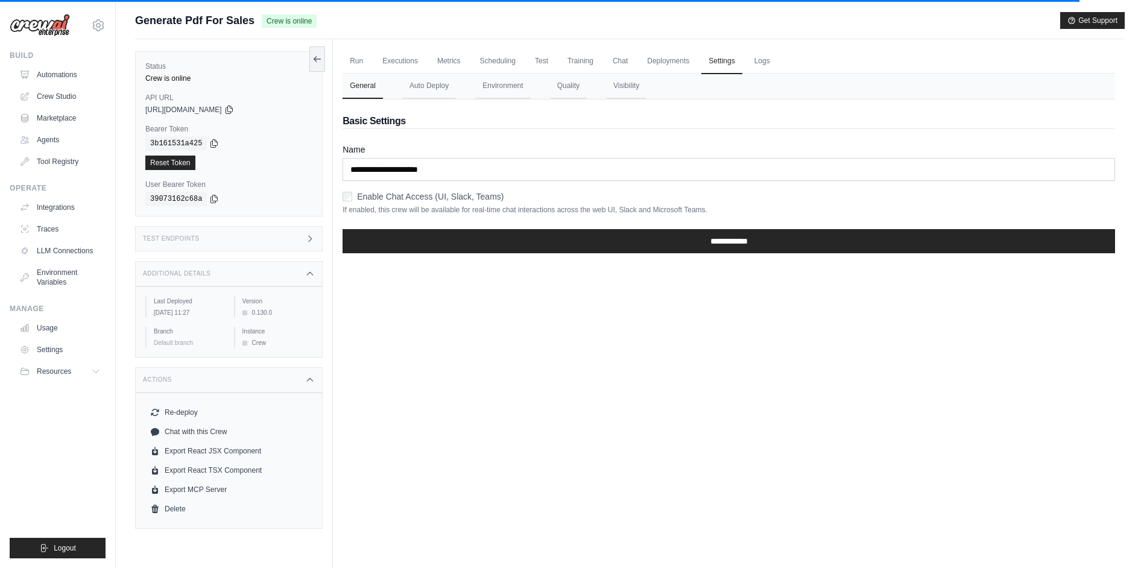
click at [645, 137] on div "**********" at bounding box center [728, 180] width 772 height 163
click at [476, 193] on label "Enable Chat Access (UI, Slack, Teams)" at bounding box center [430, 197] width 146 height 12
click at [493, 239] on input "**********" at bounding box center [728, 241] width 772 height 24
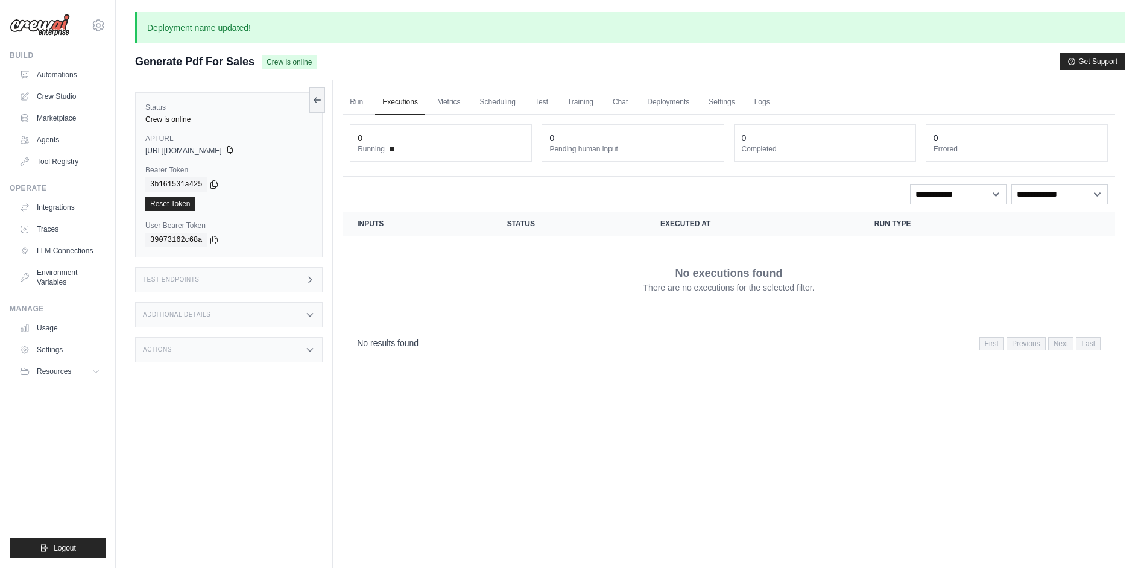
click at [234, 150] on icon at bounding box center [229, 150] width 10 height 10
click at [777, 104] on link "Logs" at bounding box center [762, 102] width 30 height 25
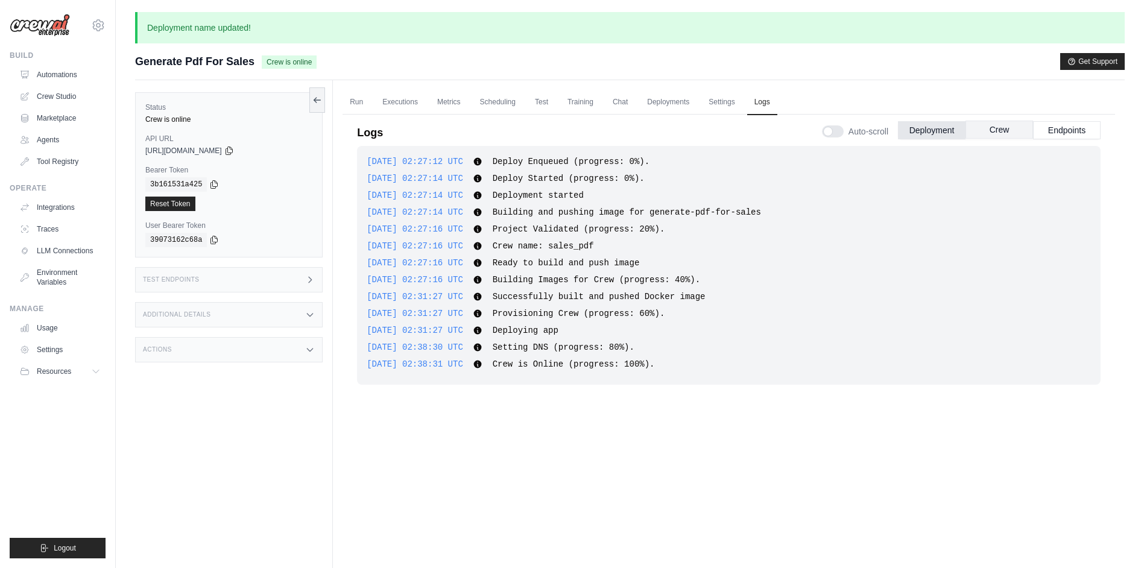
click at [998, 130] on button "Crew" at bounding box center [999, 130] width 68 height 18
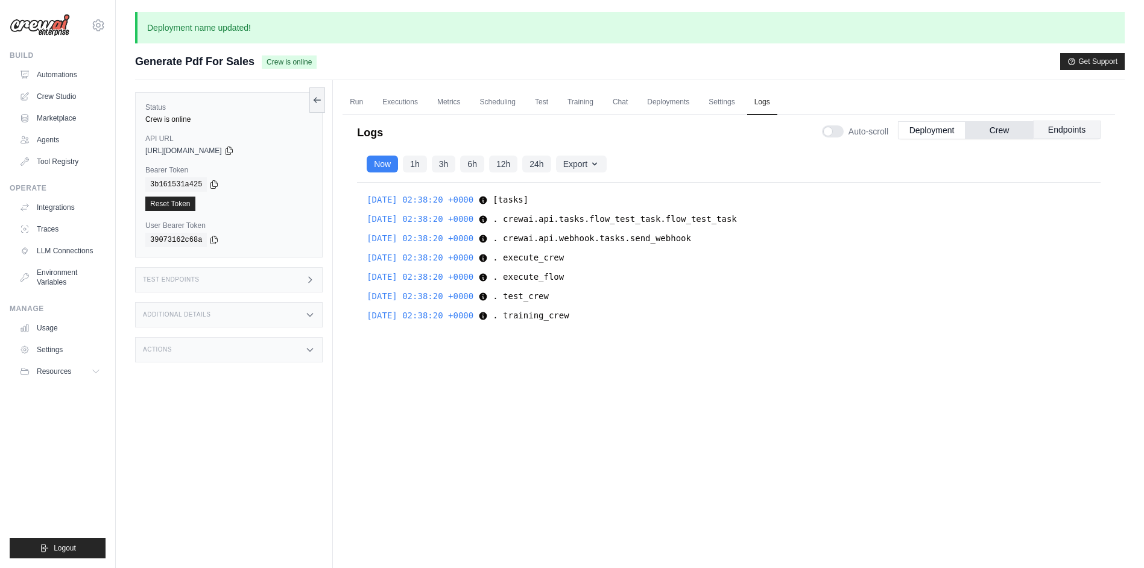
click at [1059, 135] on button "Endpoints" at bounding box center [1067, 130] width 68 height 18
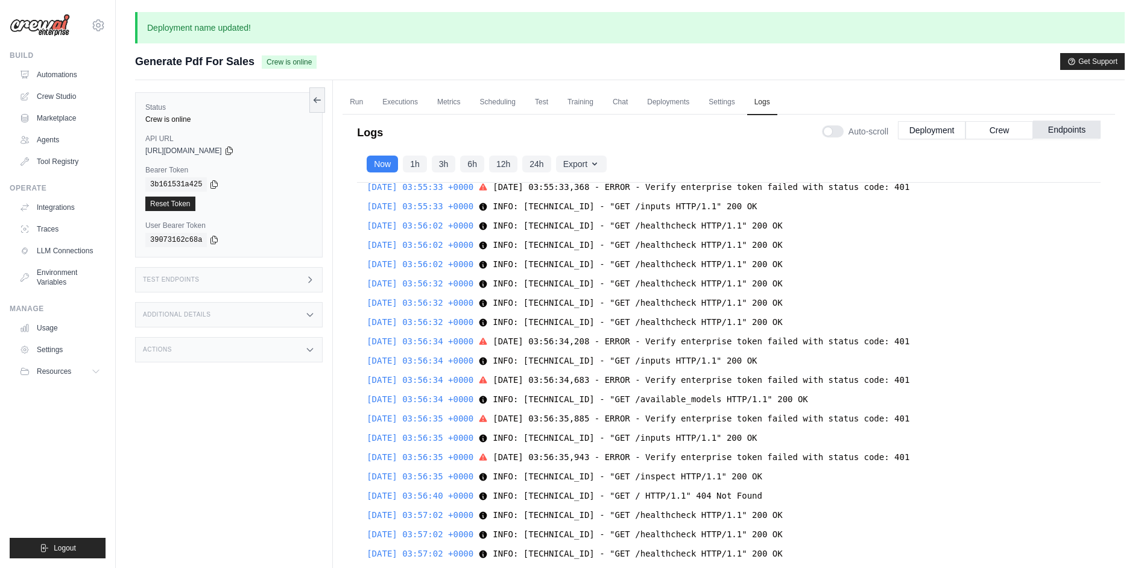
click at [1063, 127] on button "Endpoints" at bounding box center [1067, 130] width 68 height 18
click at [949, 127] on button "Deployment" at bounding box center [932, 130] width 68 height 18
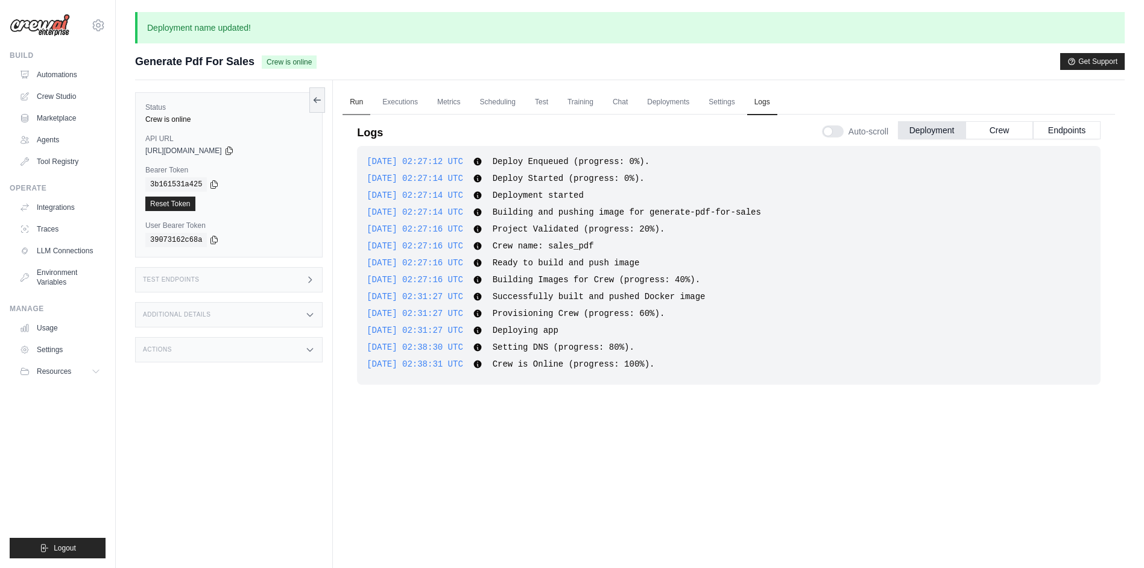
click at [360, 98] on link "Run" at bounding box center [356, 102] width 28 height 25
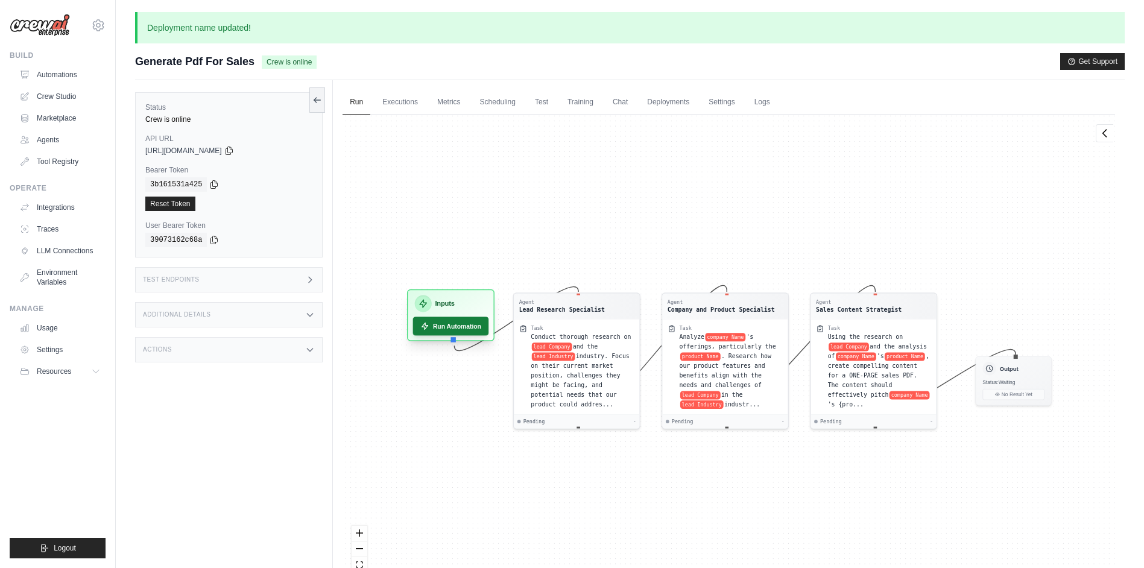
click at [469, 329] on button "Run Automation" at bounding box center [451, 326] width 76 height 19
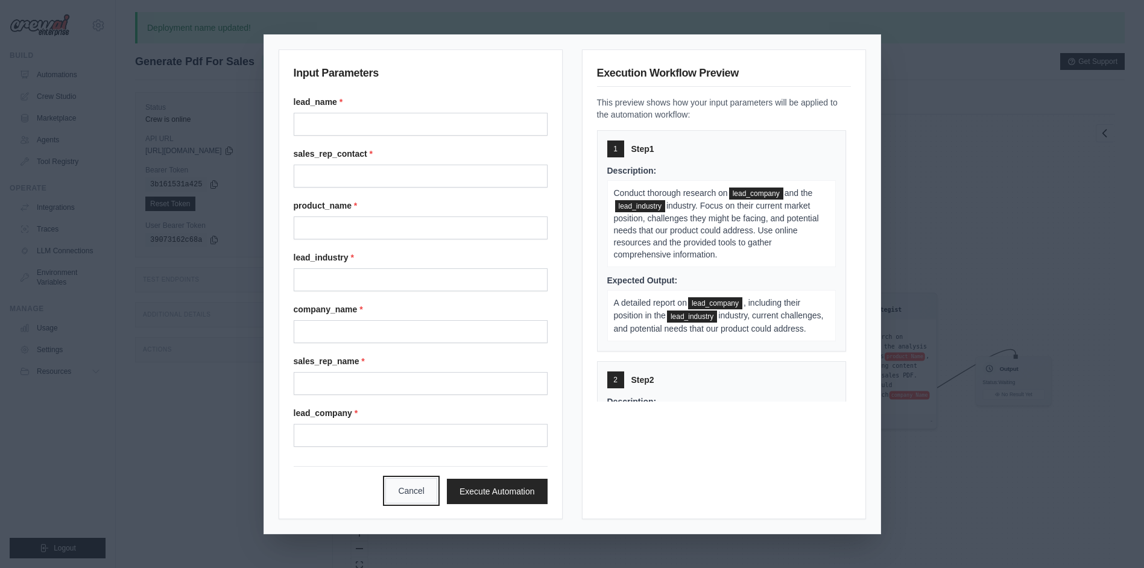
click at [423, 496] on button "Cancel" at bounding box center [411, 490] width 52 height 25
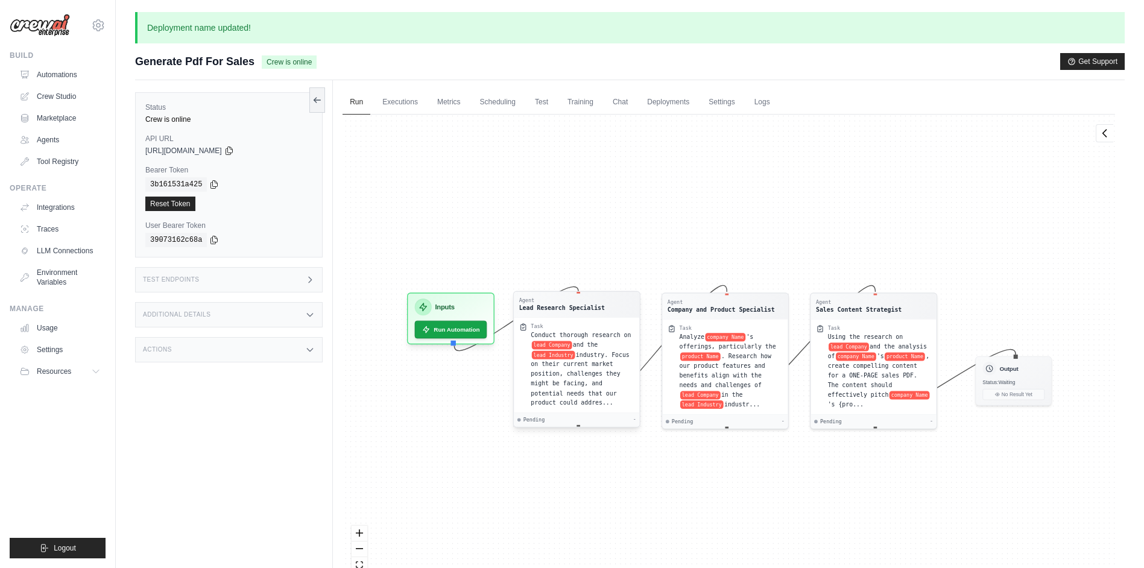
click at [613, 389] on div "Conduct thorough research on lead Company and the lead Industry industry. Focus…" at bounding box center [583, 368] width 104 height 77
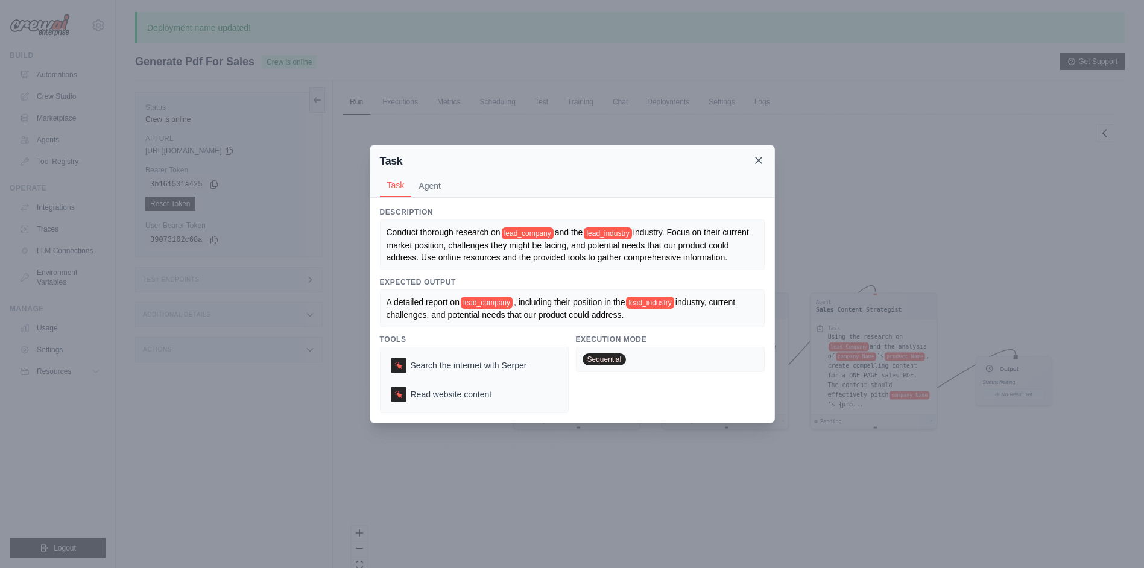
click at [761, 154] on icon at bounding box center [758, 160] width 12 height 12
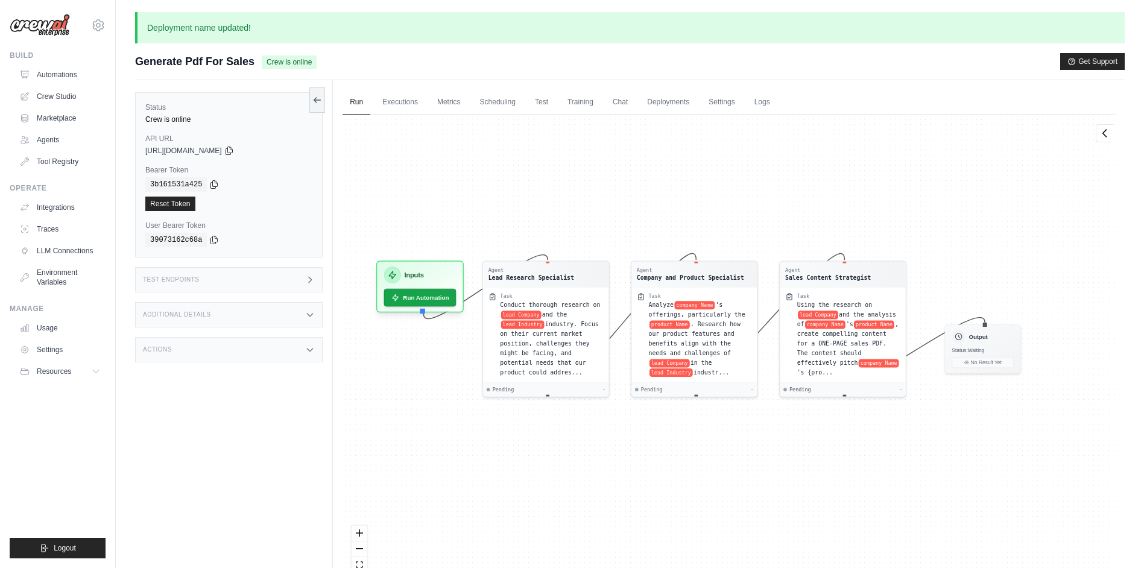
drag, startPoint x: 810, startPoint y: 252, endPoint x: 783, endPoint y: 220, distance: 41.9
click at [783, 220] on div "Agent Lead Research Specialist Task Conduct thorough research on lead Company a…" at bounding box center [728, 356] width 772 height 483
click at [653, 309] on span "'s offerings, particularly the" at bounding box center [700, 308] width 96 height 16
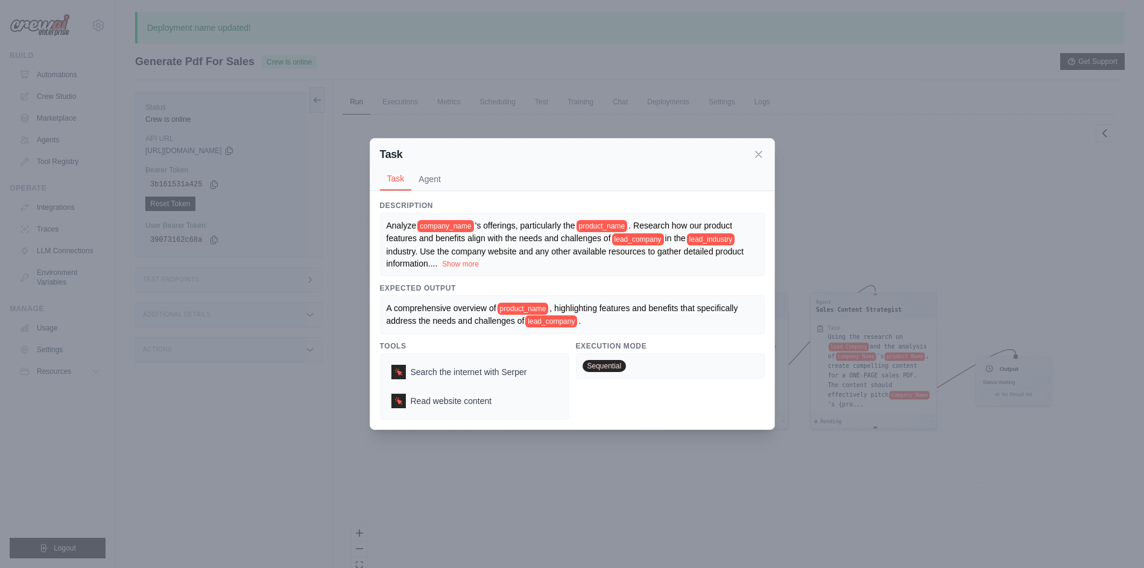
click at [479, 265] on button "Show more" at bounding box center [460, 264] width 37 height 10
click at [761, 148] on icon at bounding box center [758, 154] width 12 height 12
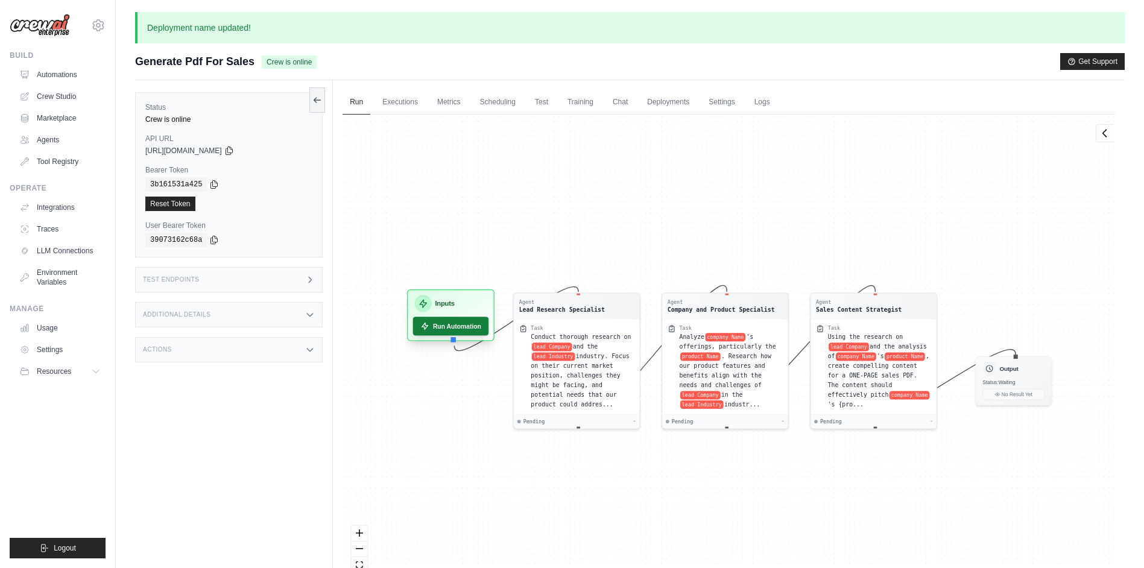
click at [457, 327] on button "Run Automation" at bounding box center [451, 326] width 76 height 19
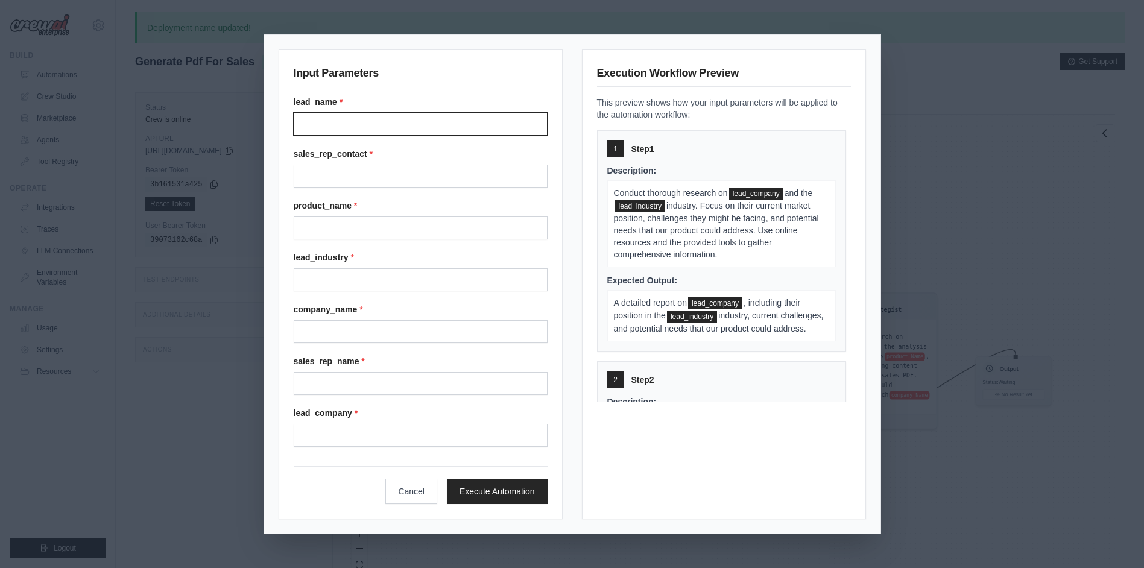
click at [455, 130] on input "Lead name" at bounding box center [421, 124] width 254 height 23
type input "****"
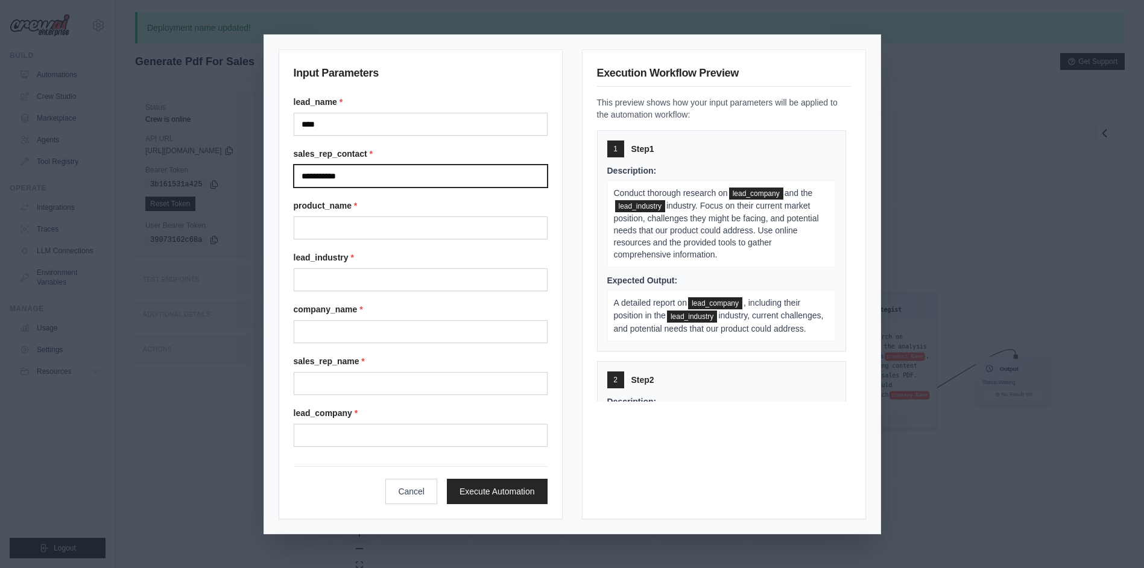
type input "**********"
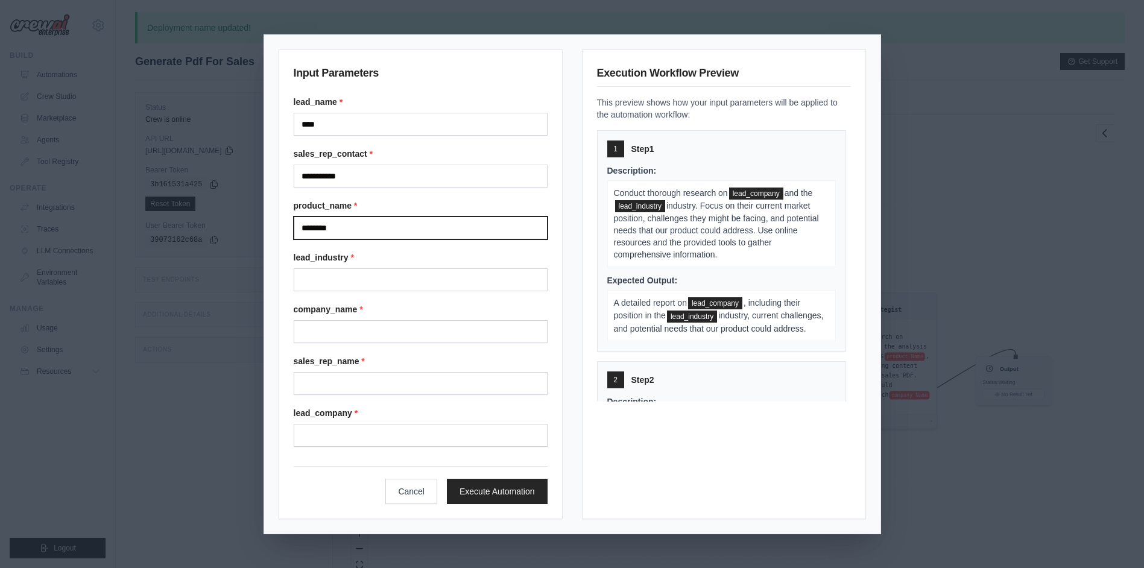
type input "********"
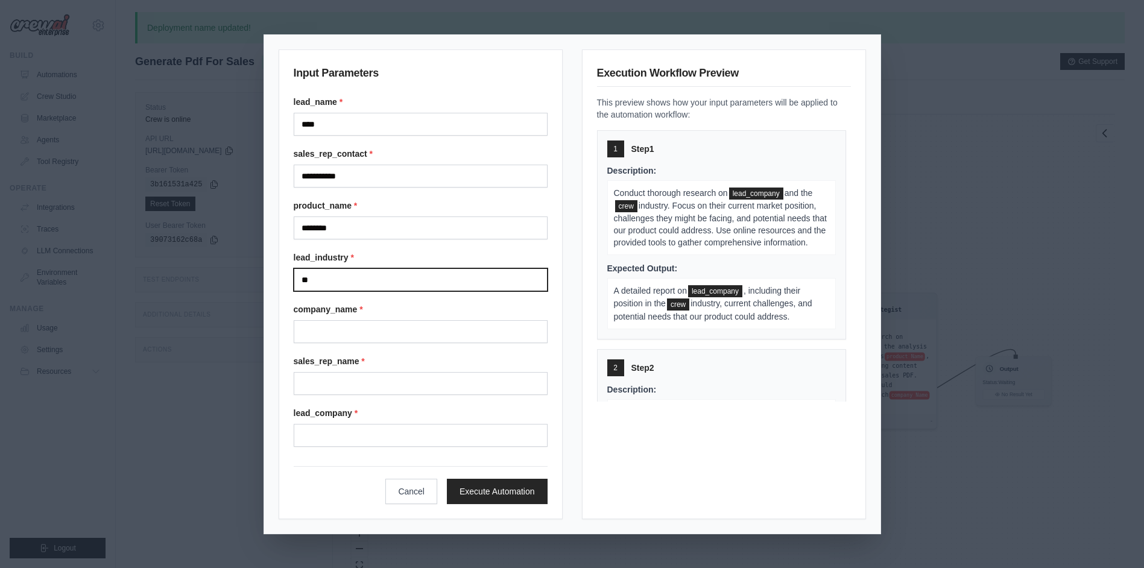
type input "*"
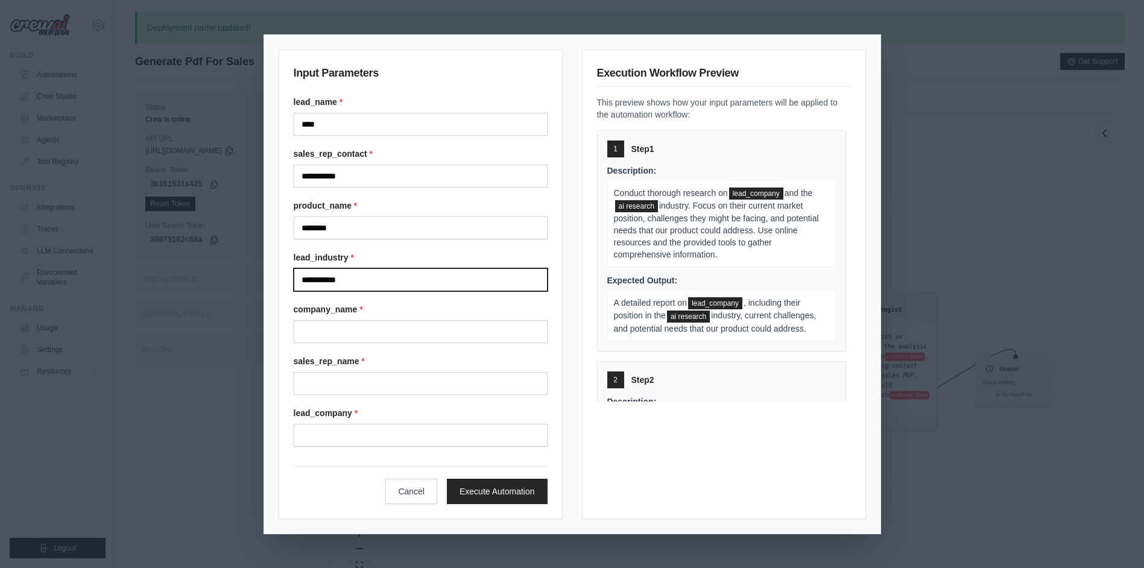
type input "**********"
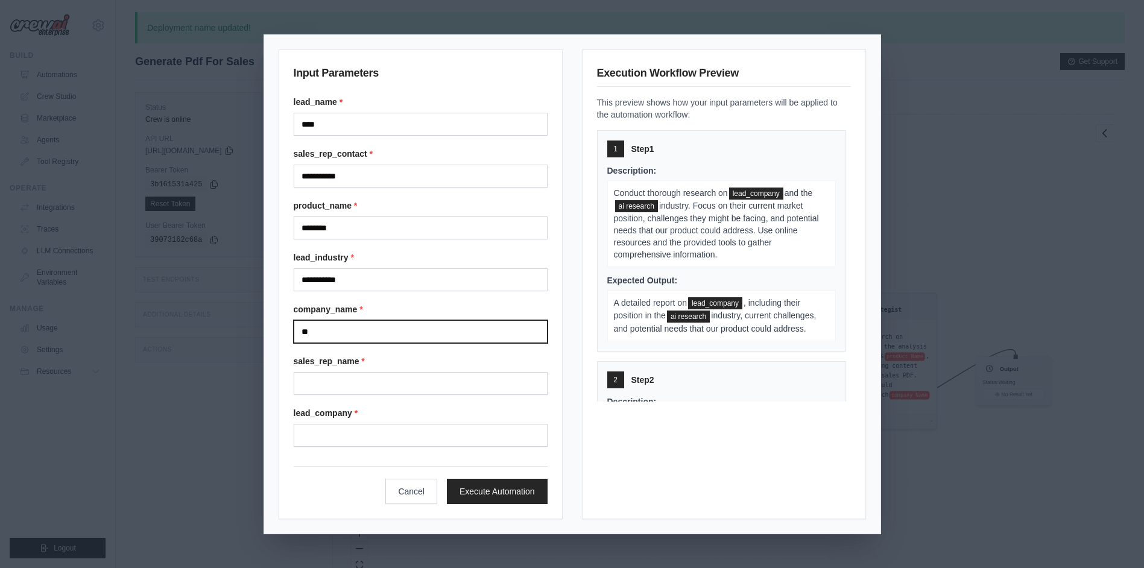
type input "*"
type input "******"
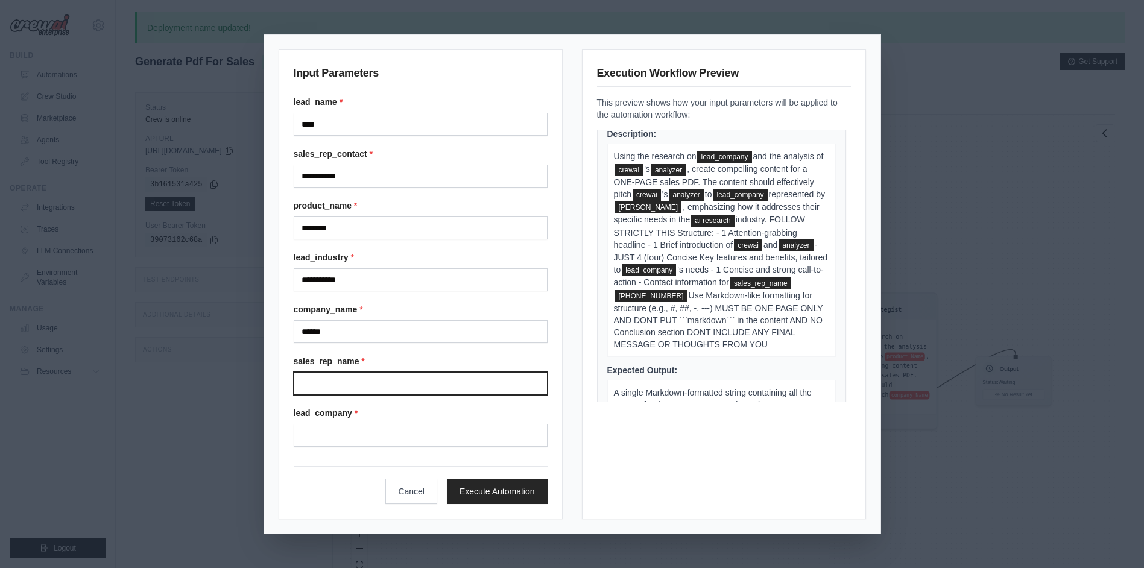
scroll to position [482, 0]
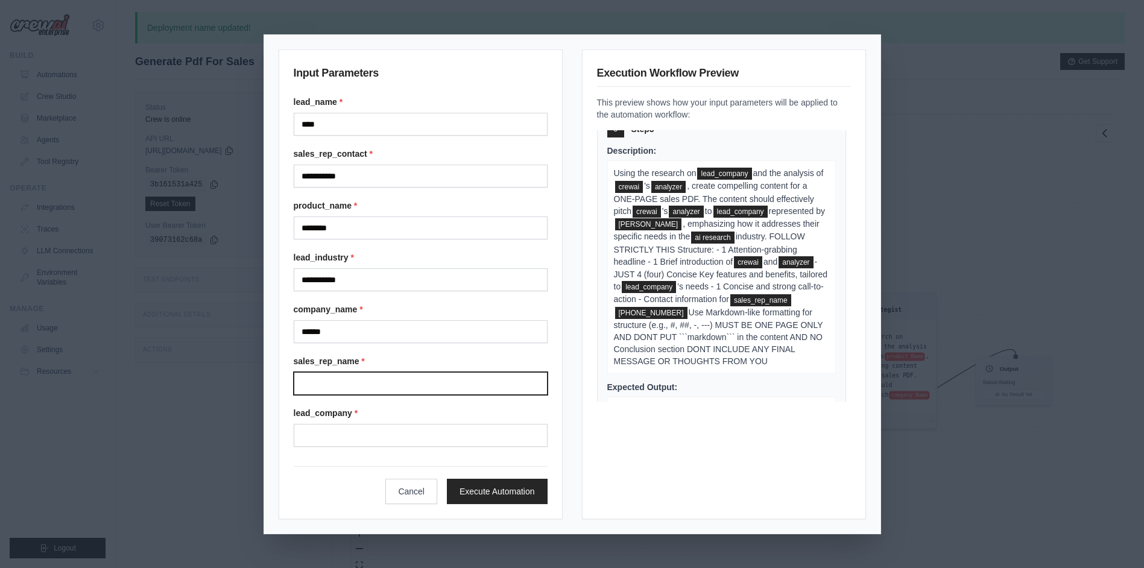
click at [382, 389] on input "Sales rep name" at bounding box center [421, 383] width 254 height 23
type input "***"
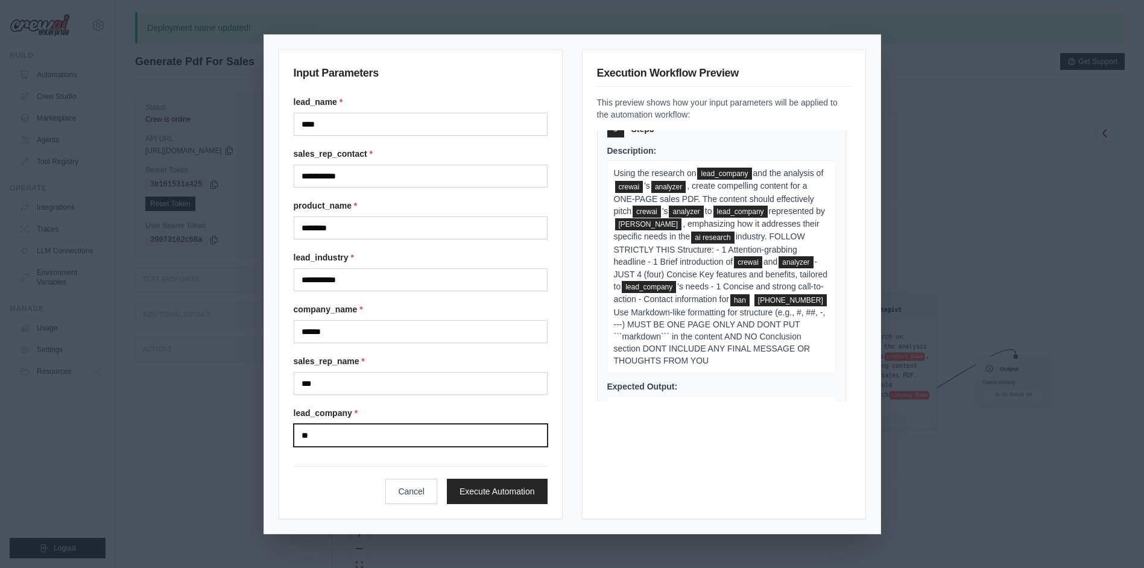
scroll to position [459, 0]
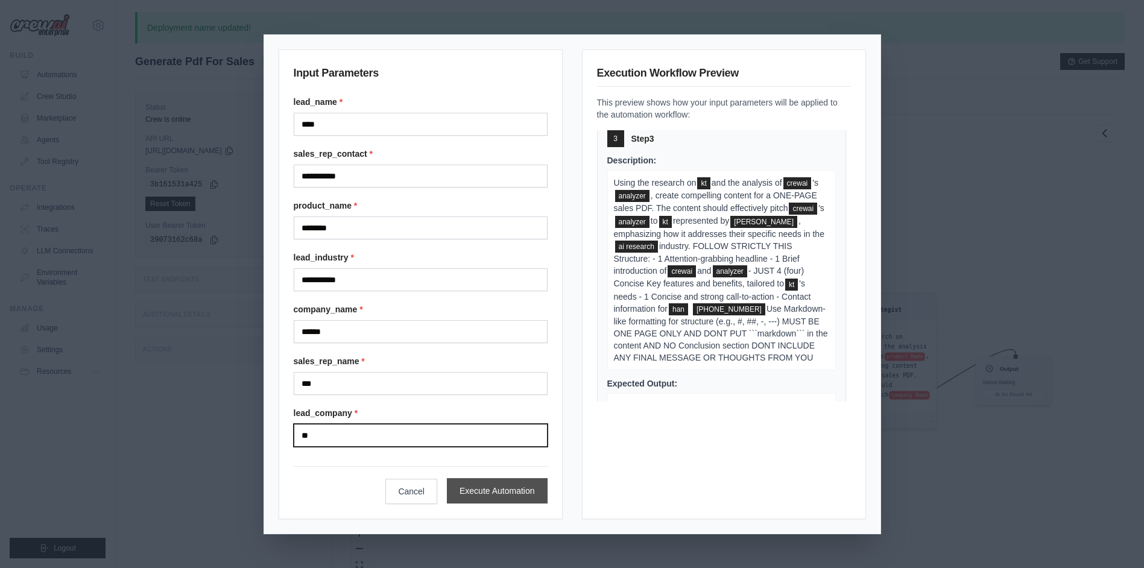
type input "**"
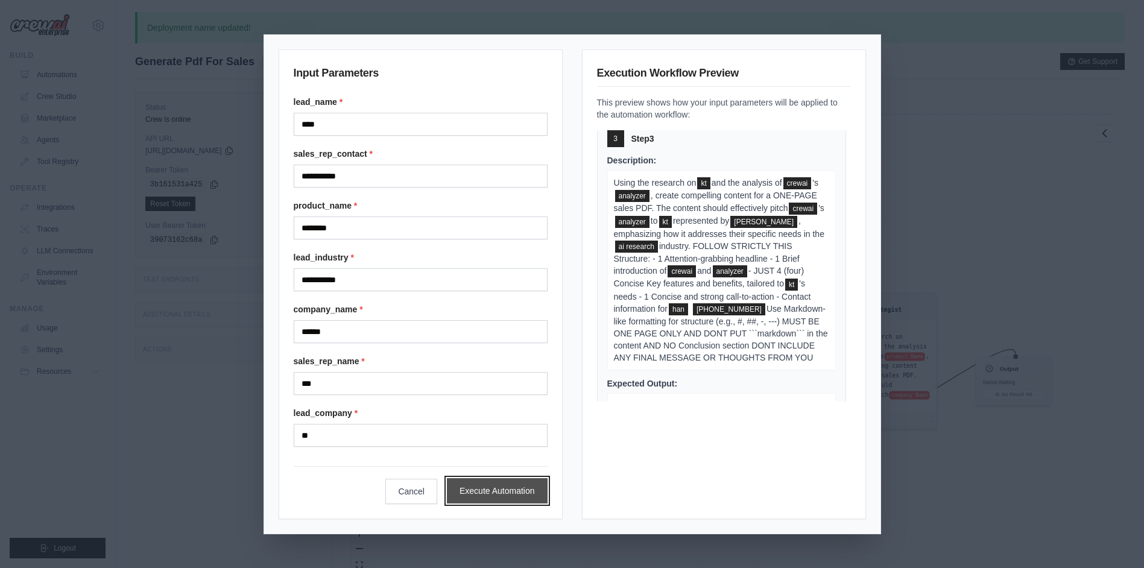
click at [500, 488] on button "Execute Automation" at bounding box center [497, 490] width 101 height 25
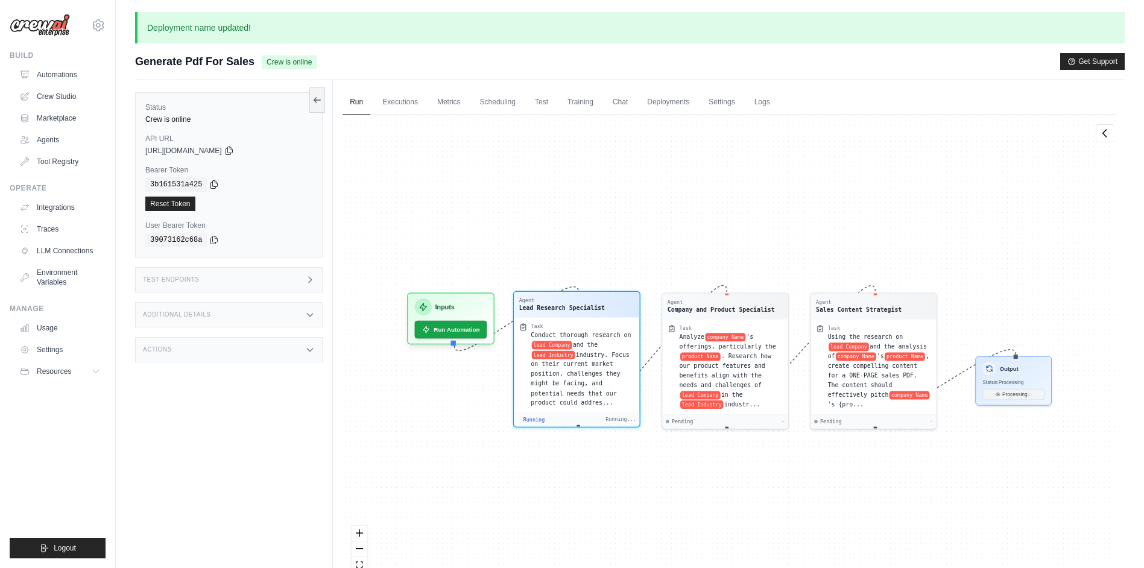
click at [599, 311] on div "Lead Research Specialist" at bounding box center [562, 308] width 86 height 8
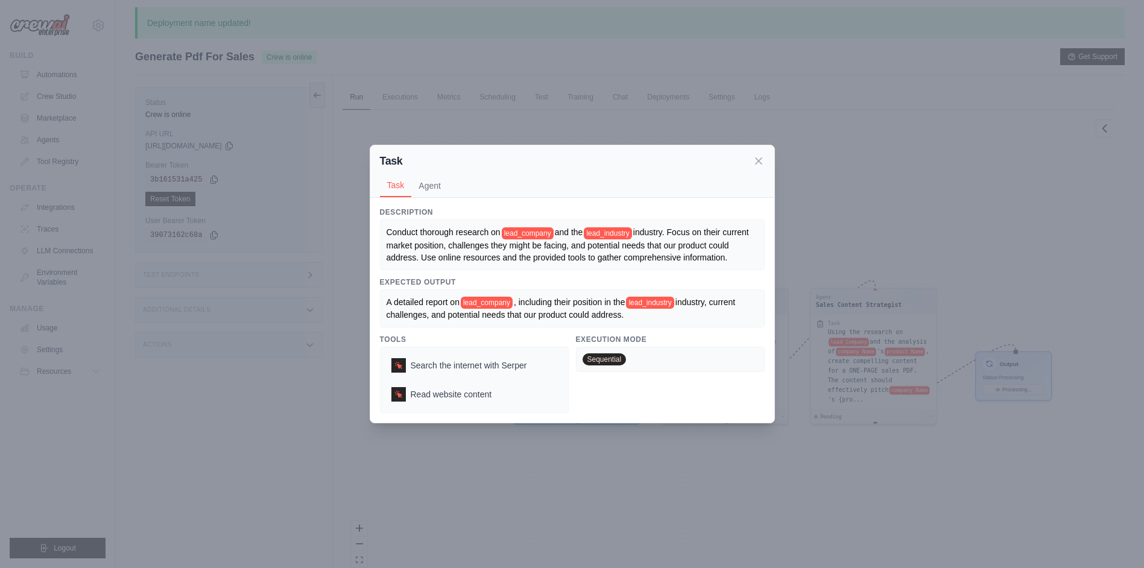
scroll to position [0, 0]
click at [762, 154] on icon at bounding box center [758, 160] width 12 height 12
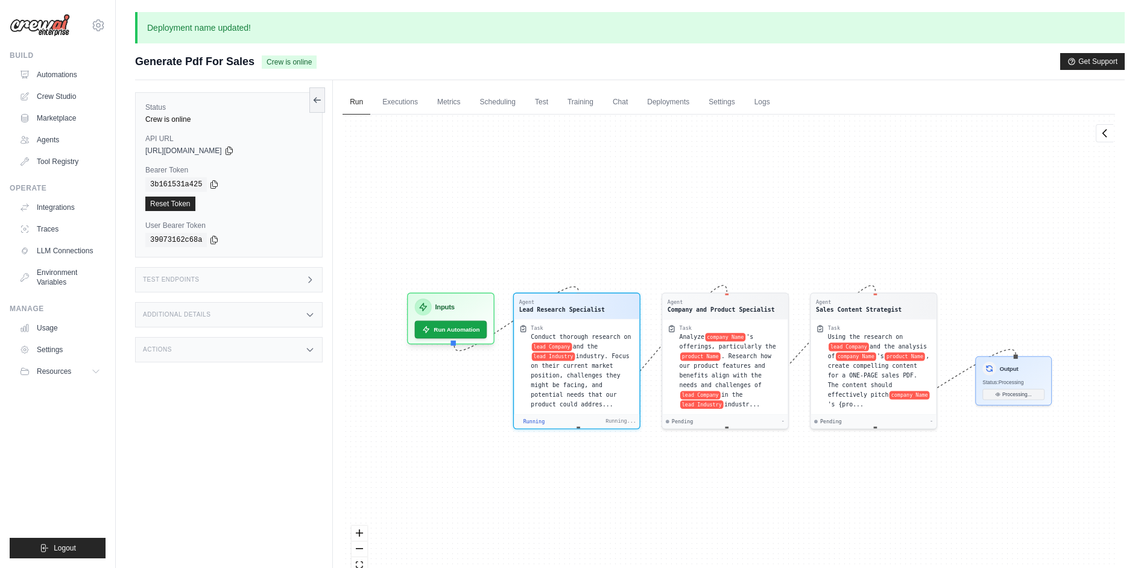
scroll to position [108, 0]
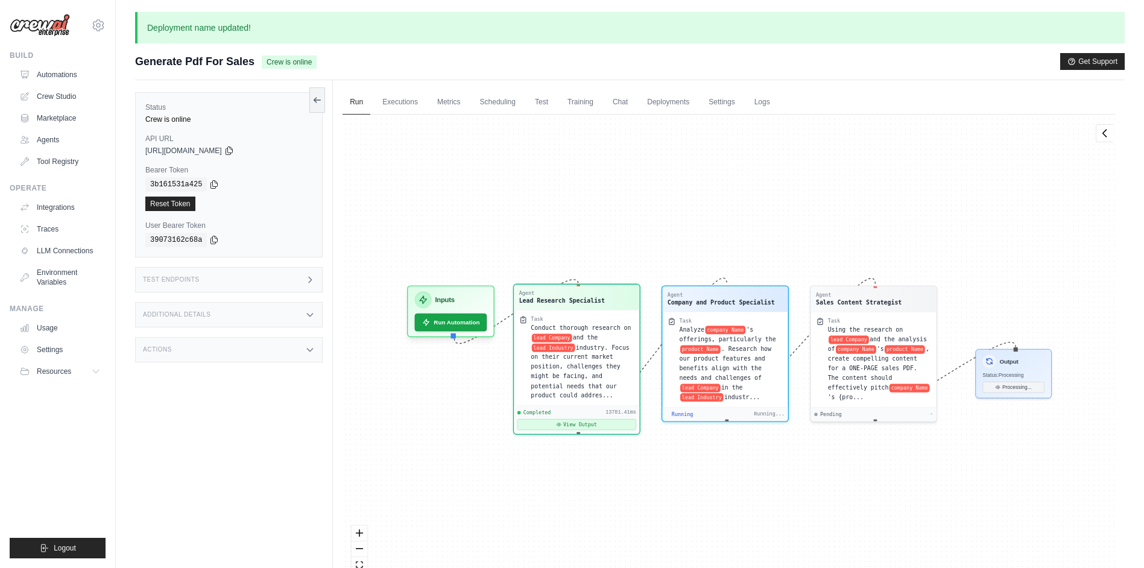
click at [579, 419] on button "View Output" at bounding box center [576, 424] width 119 height 11
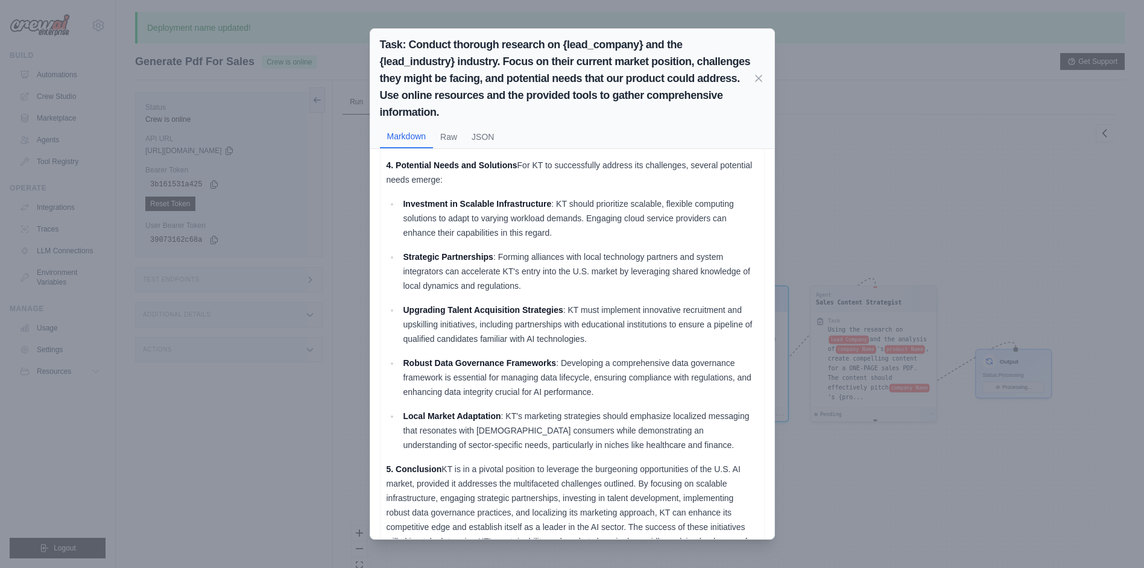
scroll to position [554, 0]
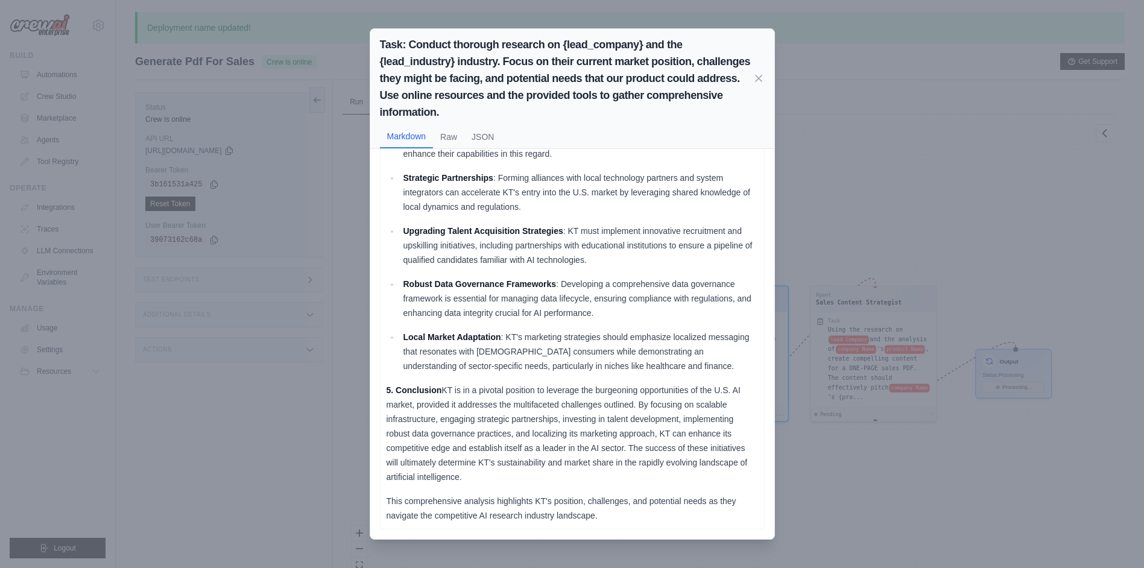
click at [866, 447] on div "Task: Conduct thorough research on {lead_company} and the {lead_industry} indus…" at bounding box center [572, 284] width 1144 height 568
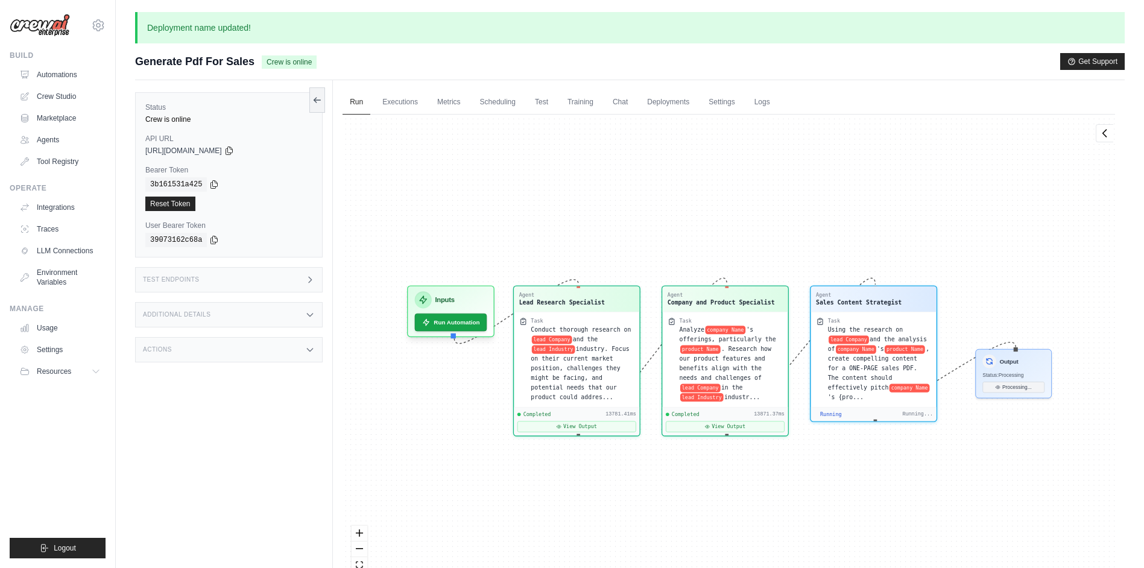
scroll to position [2979, 0]
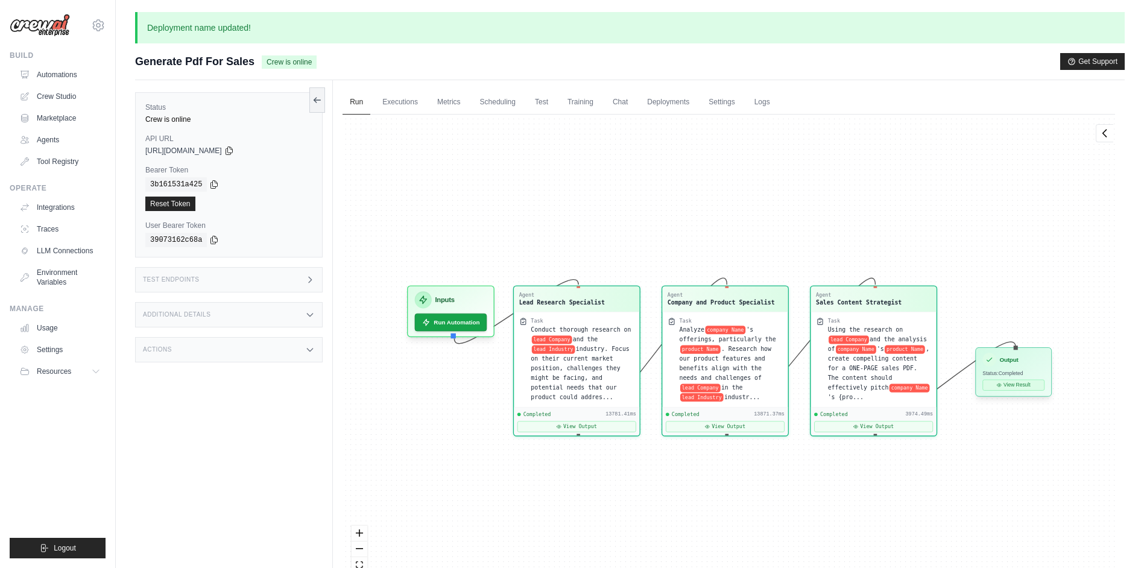
click at [1030, 388] on button "View Result" at bounding box center [1014, 385] width 62 height 11
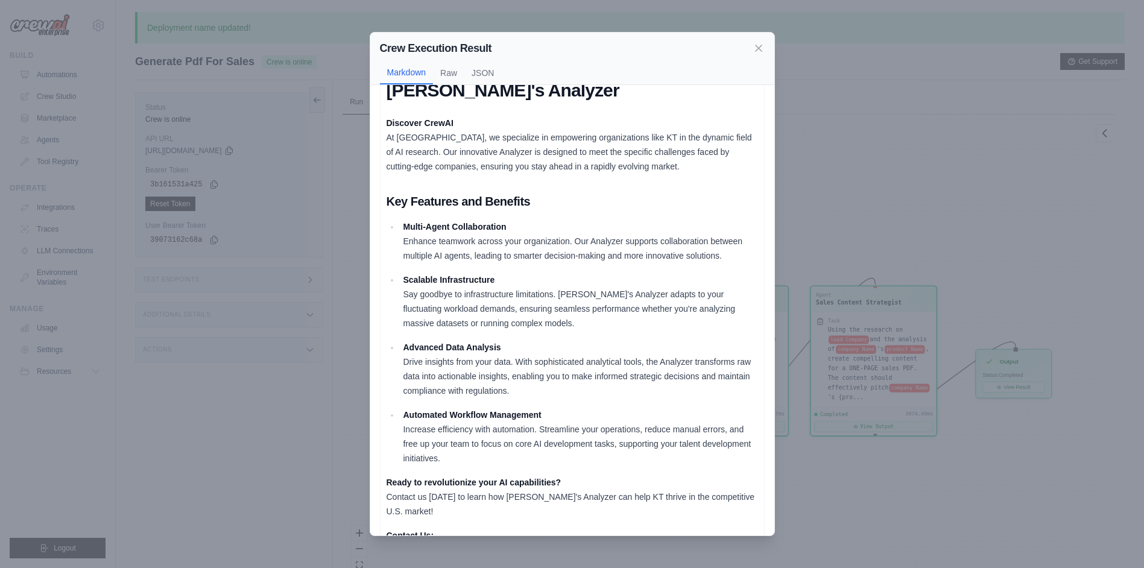
scroll to position [0, 0]
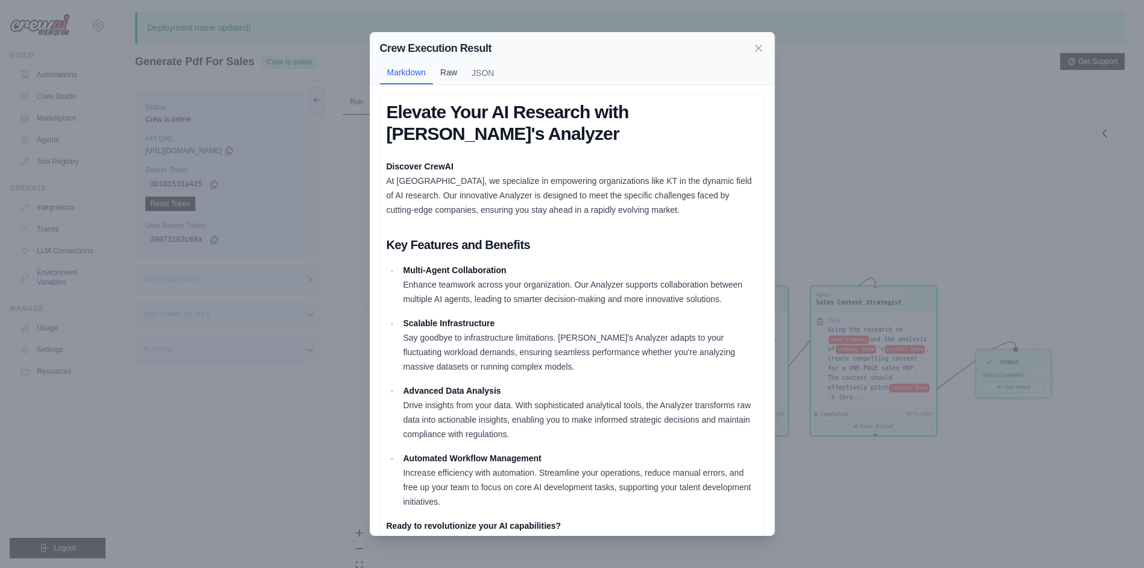
click at [459, 74] on button "Raw" at bounding box center [448, 72] width 31 height 23
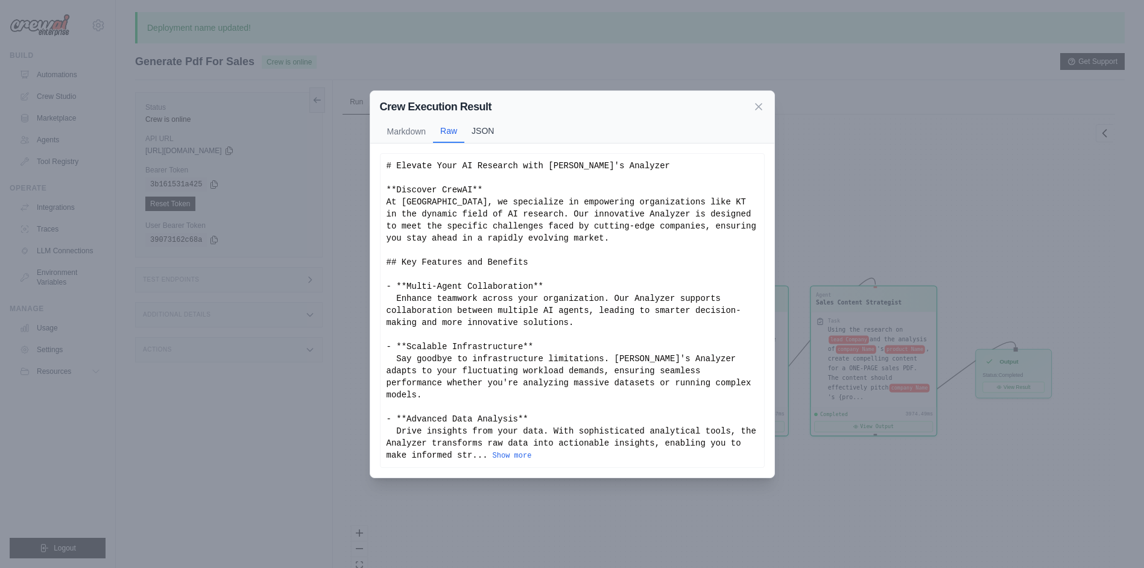
click at [495, 142] on button "JSON" at bounding box center [482, 130] width 37 height 23
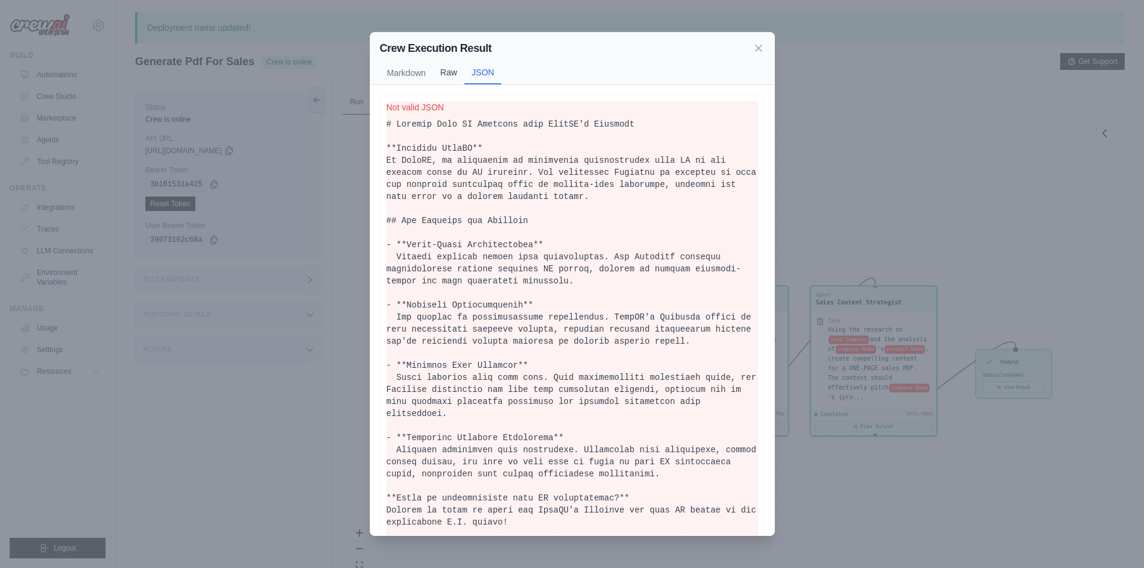
click at [454, 69] on button "Raw" at bounding box center [448, 72] width 31 height 23
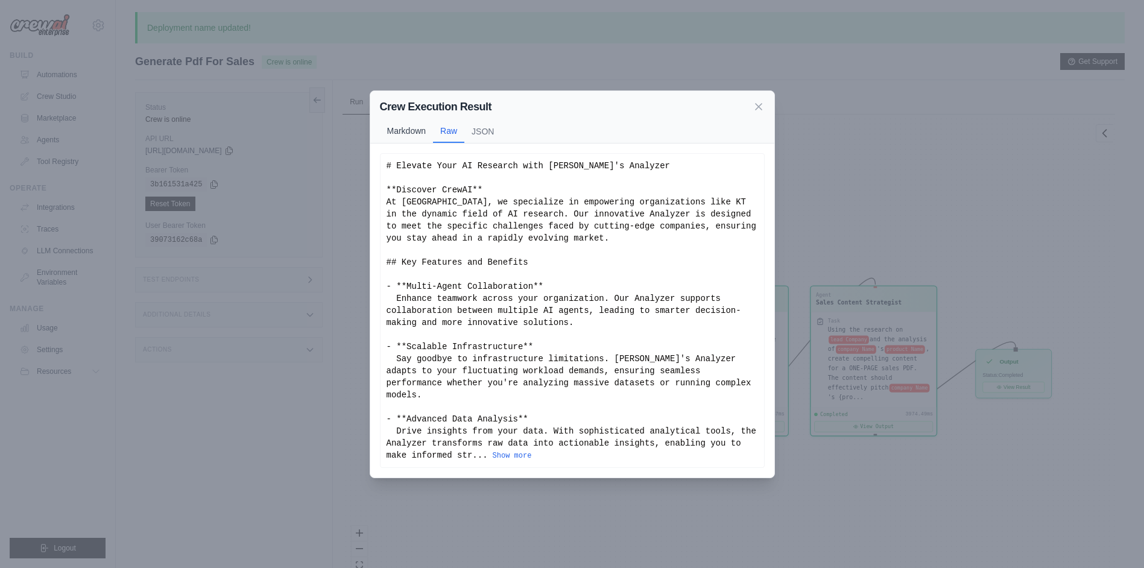
click at [420, 128] on button "Markdown" at bounding box center [407, 130] width 54 height 23
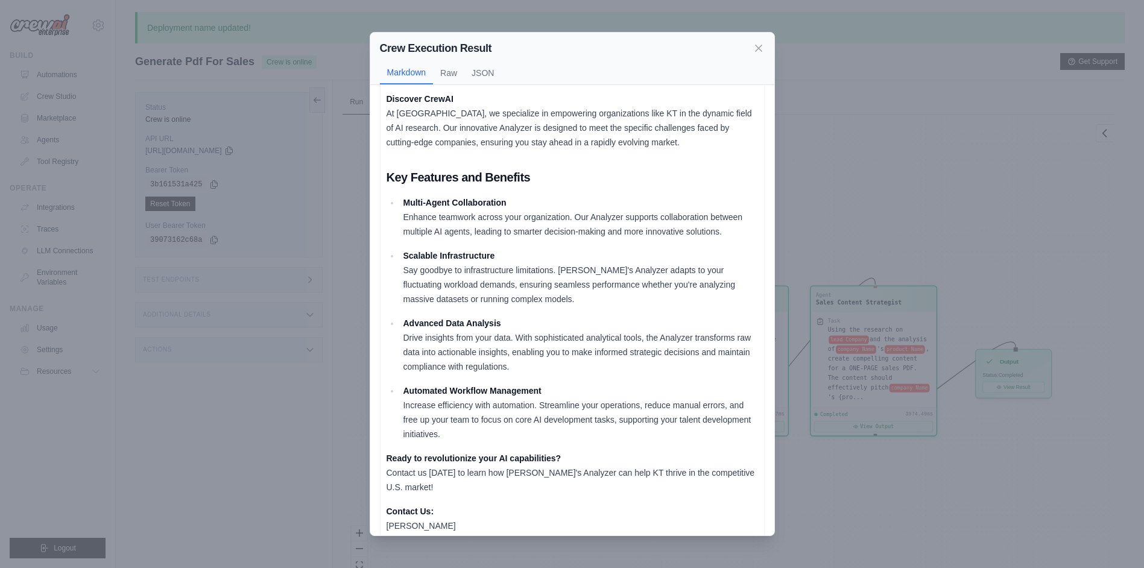
scroll to position [110, 0]
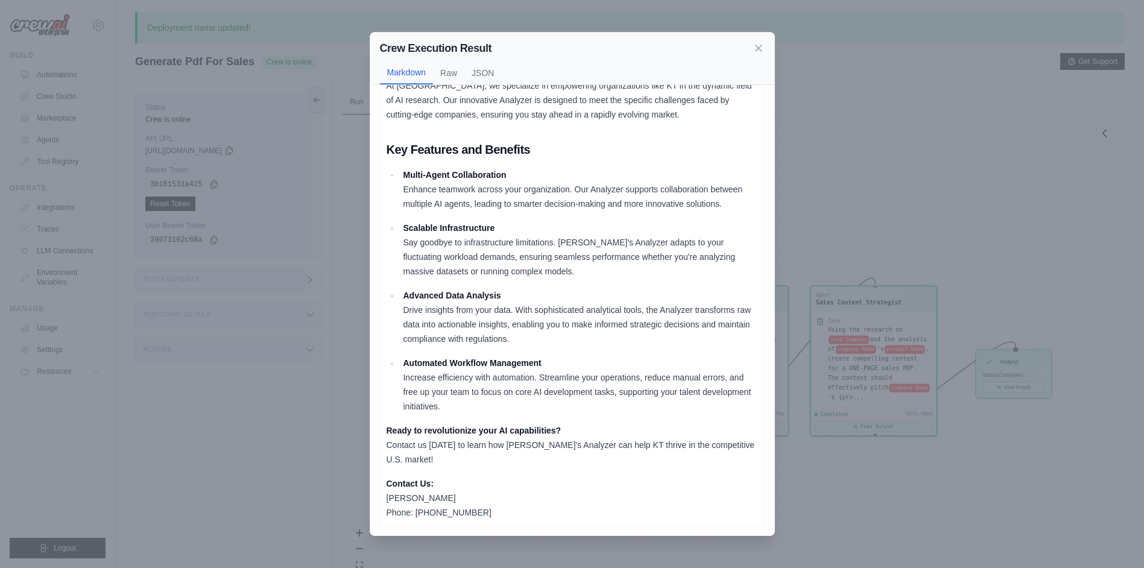
click at [506, 443] on p "Ready to revolutionize your AI capabilities? Contact us today to learn how Crew…" at bounding box center [571, 444] width 371 height 43
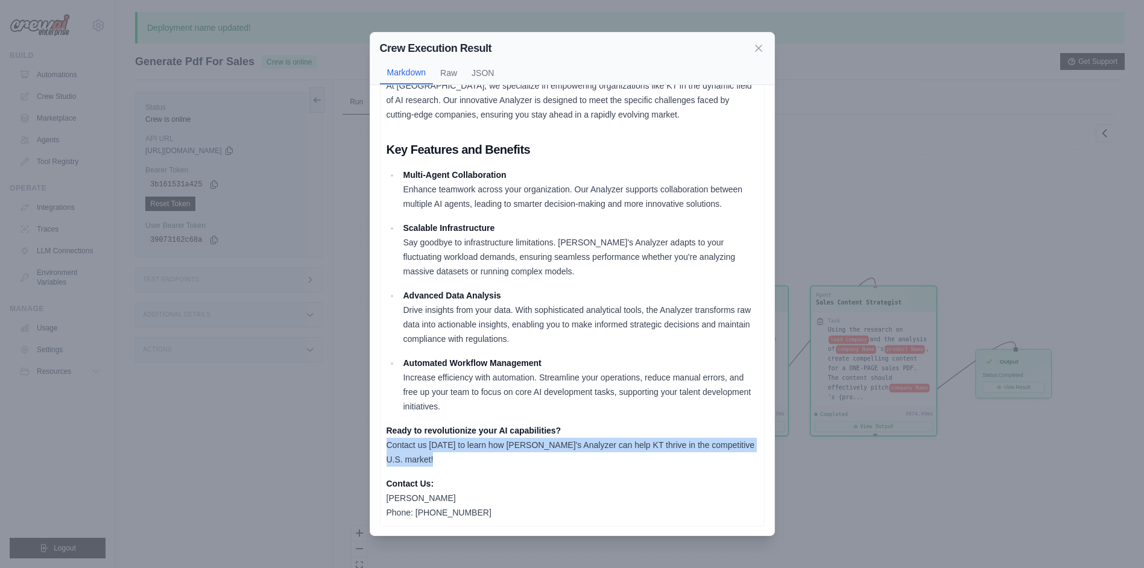
click at [506, 443] on p "Ready to revolutionize your AI capabilities? Contact us today to learn how Crew…" at bounding box center [571, 444] width 371 height 43
drag, startPoint x: 506, startPoint y: 443, endPoint x: 503, endPoint y: 450, distance: 7.8
click at [503, 450] on p "Ready to revolutionize your AI capabilities? Contact us today to learn how Crew…" at bounding box center [571, 444] width 371 height 43
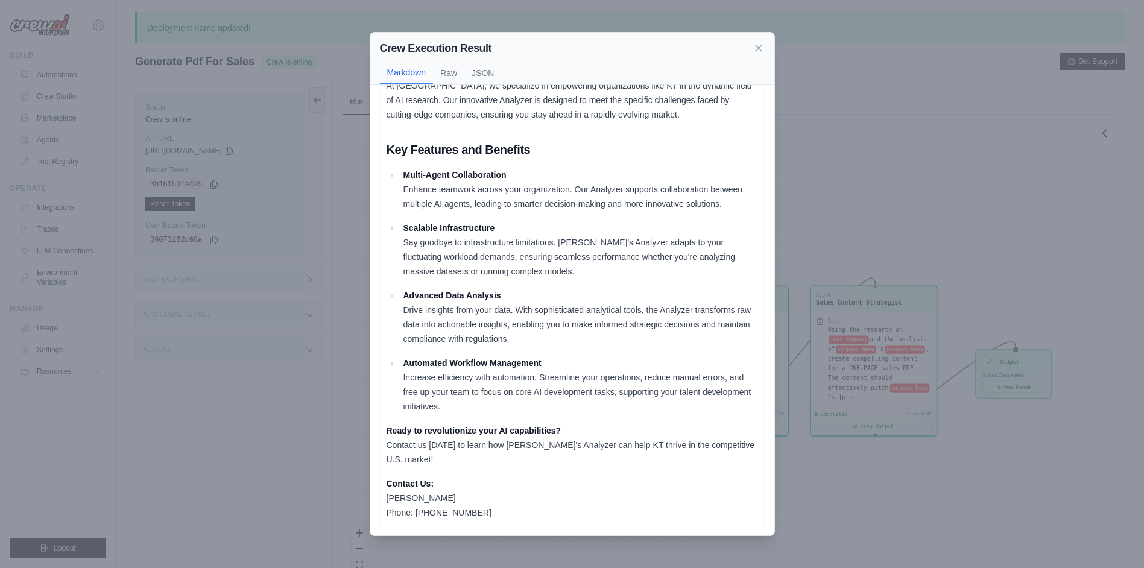
click at [503, 456] on p "Ready to revolutionize your AI capabilities? Contact us today to learn how Crew…" at bounding box center [571, 444] width 371 height 43
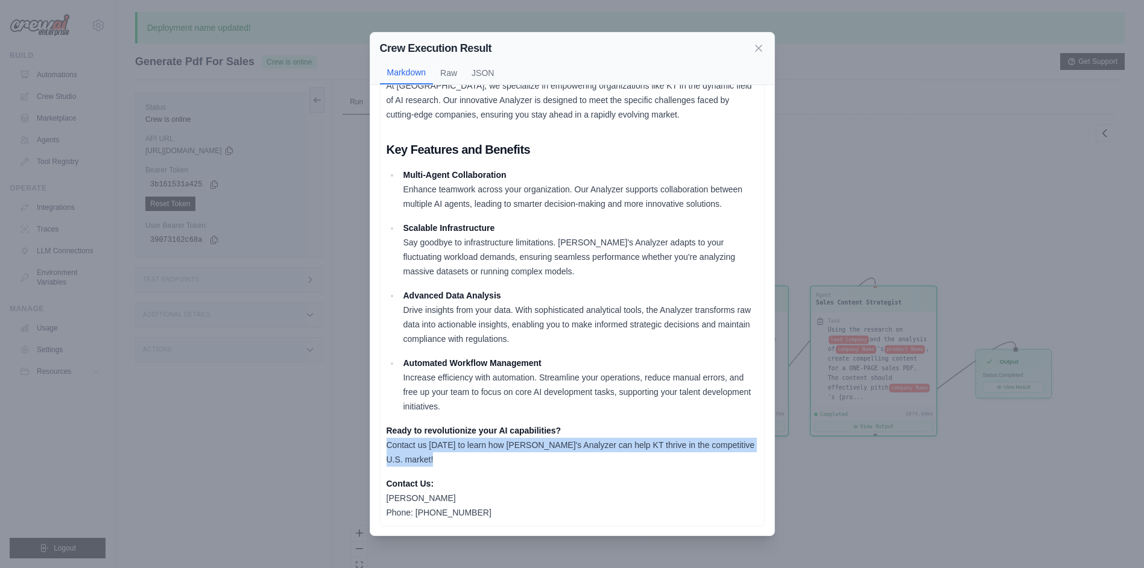
click at [503, 456] on p "Ready to revolutionize your AI capabilities? Contact us today to learn how Crew…" at bounding box center [571, 444] width 371 height 43
drag, startPoint x: 503, startPoint y: 456, endPoint x: 503, endPoint y: 463, distance: 7.3
click at [503, 463] on p "Ready to revolutionize your AI capabilities? Contact us today to learn how Crew…" at bounding box center [571, 444] width 371 height 43
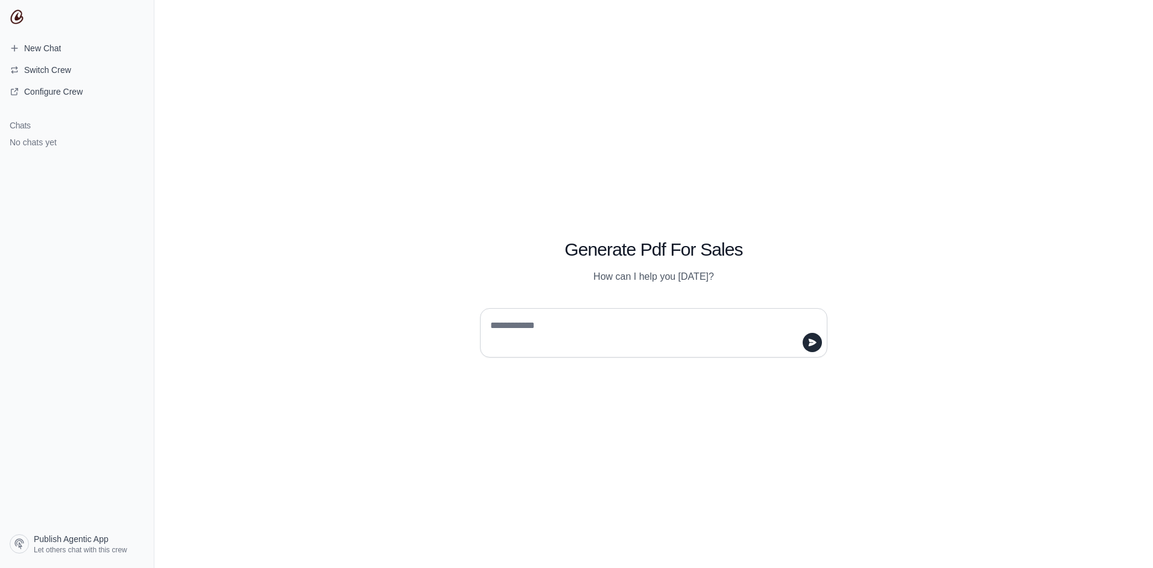
type textarea "*"
type textarea "**********"
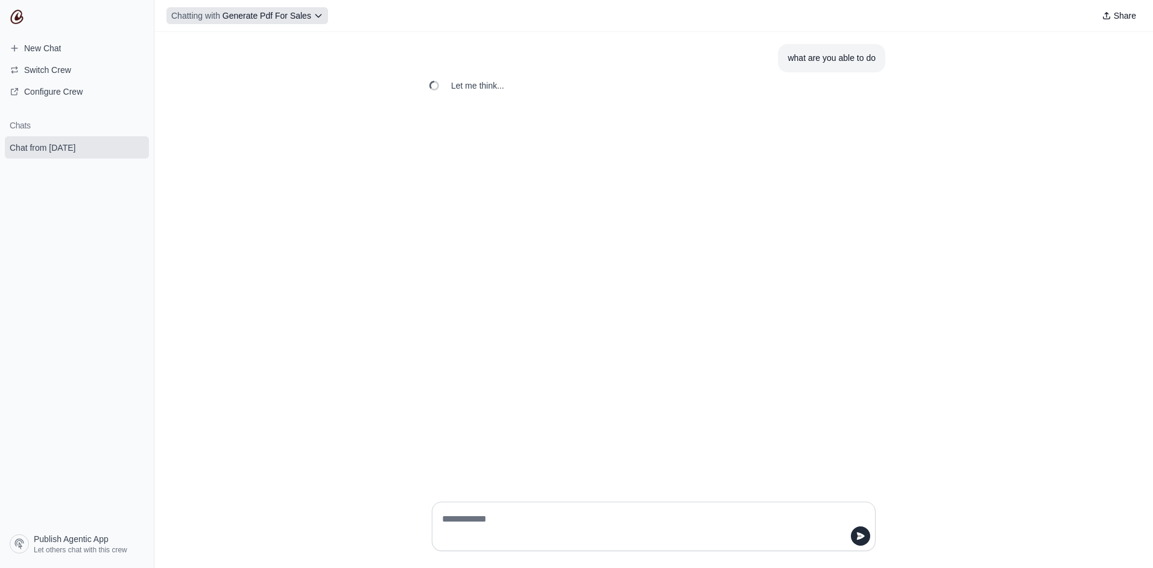
click at [296, 15] on span "Generate Pdf For Sales" at bounding box center [266, 16] width 89 height 10
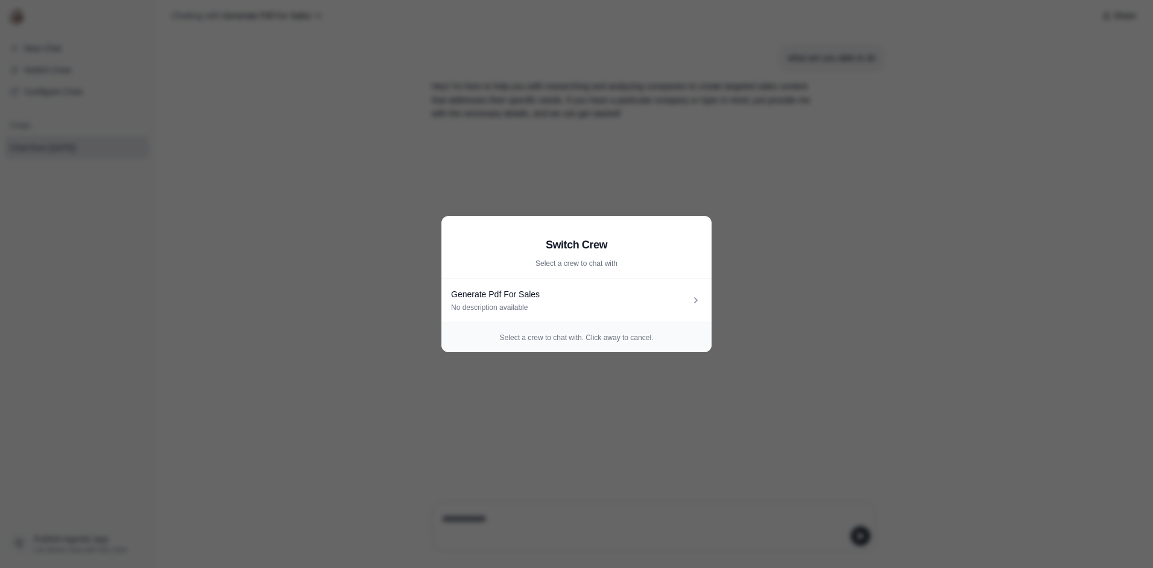
click at [371, 197] on aside "Switch Crew Select a crew to chat with Generate Pdf For Sales No description av…" at bounding box center [576, 284] width 1153 height 568
